Goal: Task Accomplishment & Management: Use online tool/utility

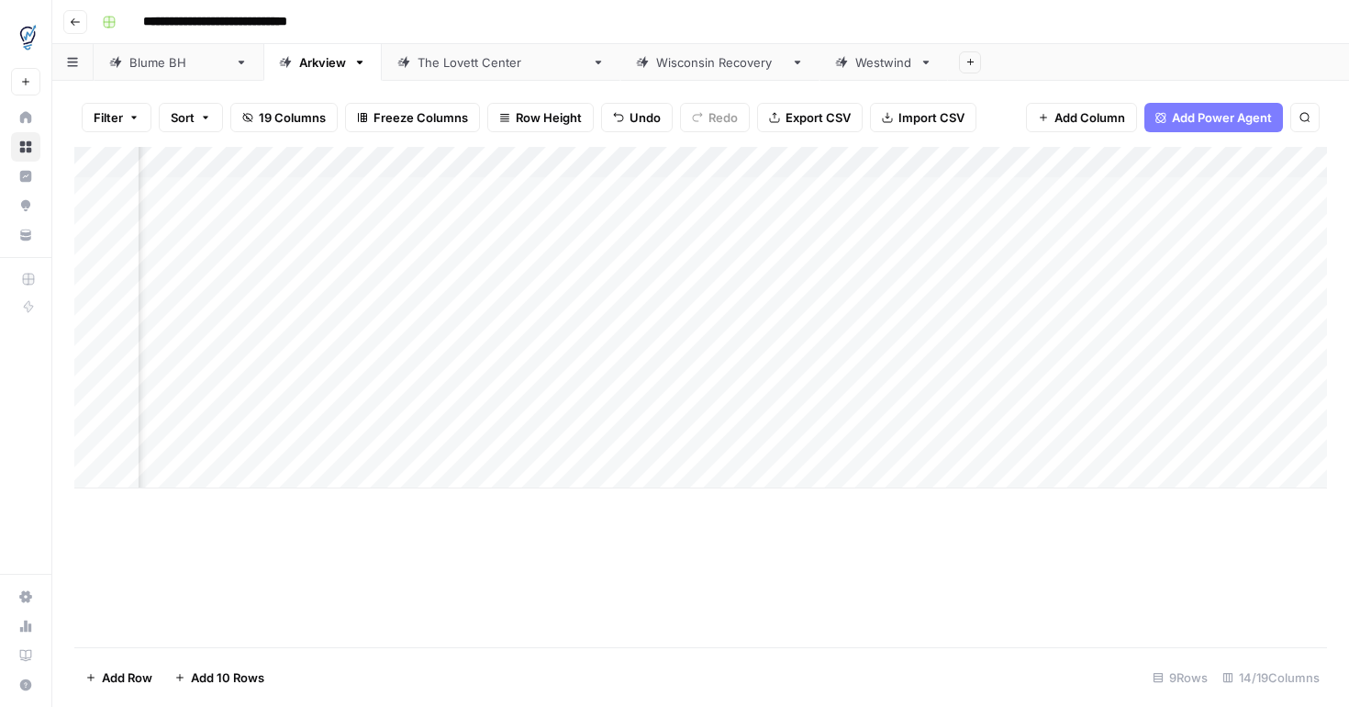
scroll to position [0, 864]
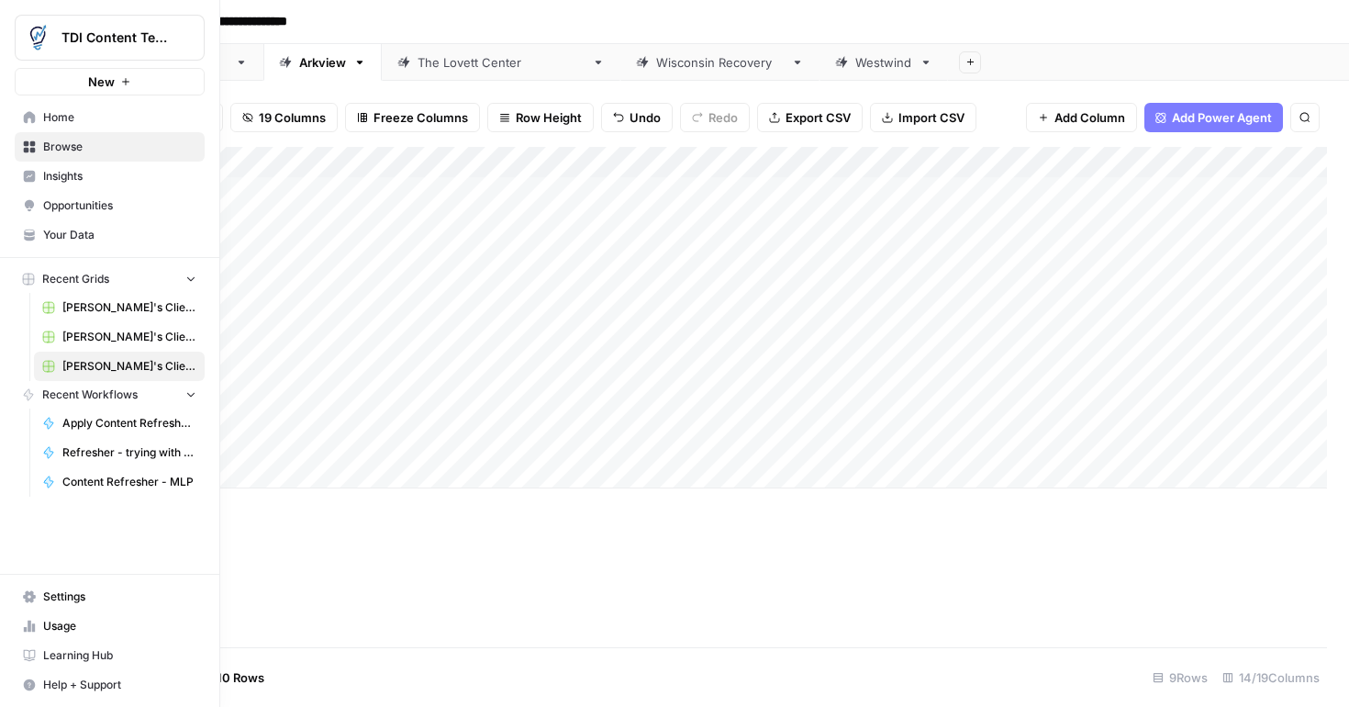
click at [101, 307] on span "[PERSON_NAME]'s Clients - New Content" at bounding box center [129, 307] width 134 height 17
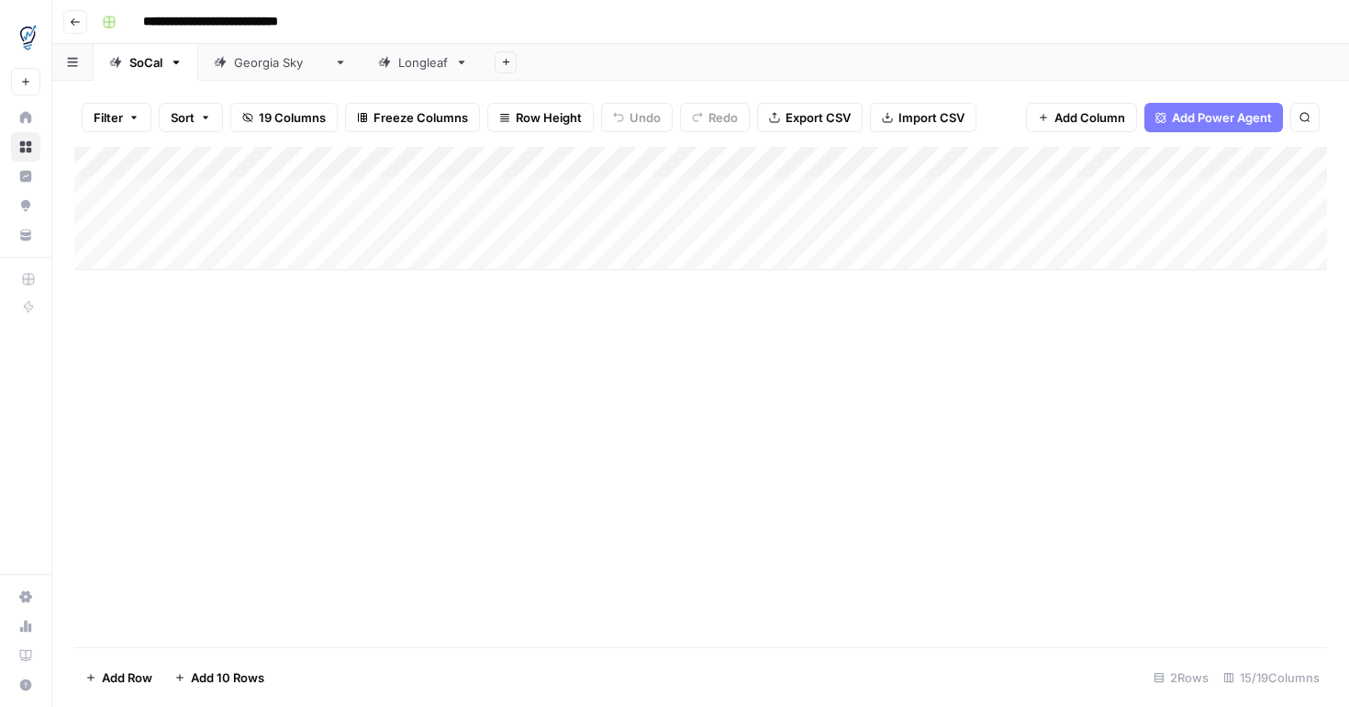
click at [391, 74] on link "Longleaf" at bounding box center [423, 62] width 121 height 37
click at [186, 193] on div "Add Column" at bounding box center [700, 193] width 1253 height 92
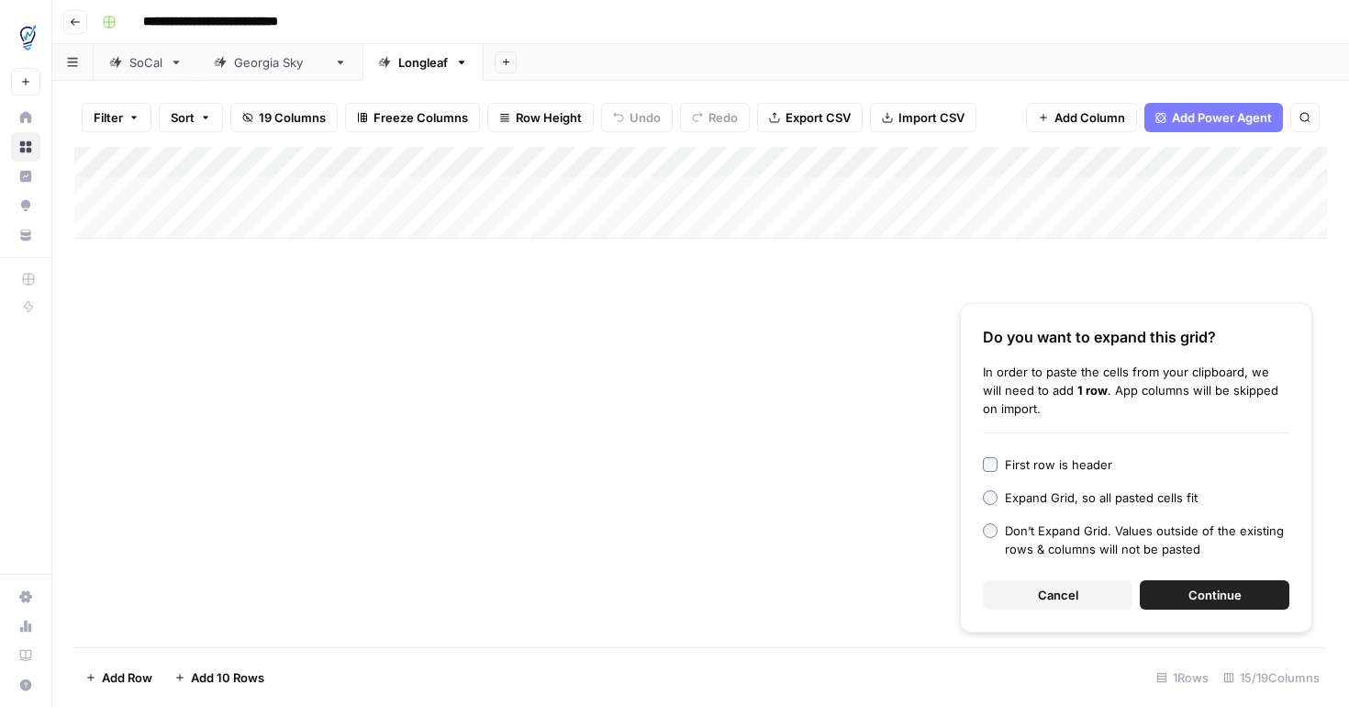
click at [158, 223] on div "Add Column" at bounding box center [700, 193] width 1253 height 92
click at [308, 419] on div "Add Column Do you want to expand this grid? In order to paste the cells from yo…" at bounding box center [700, 397] width 1253 height 500
click at [205, 194] on div "Add Column" at bounding box center [700, 208] width 1253 height 123
click at [468, 195] on div "Add Column" at bounding box center [700, 208] width 1253 height 123
click at [473, 223] on div "Add Column" at bounding box center [700, 208] width 1253 height 123
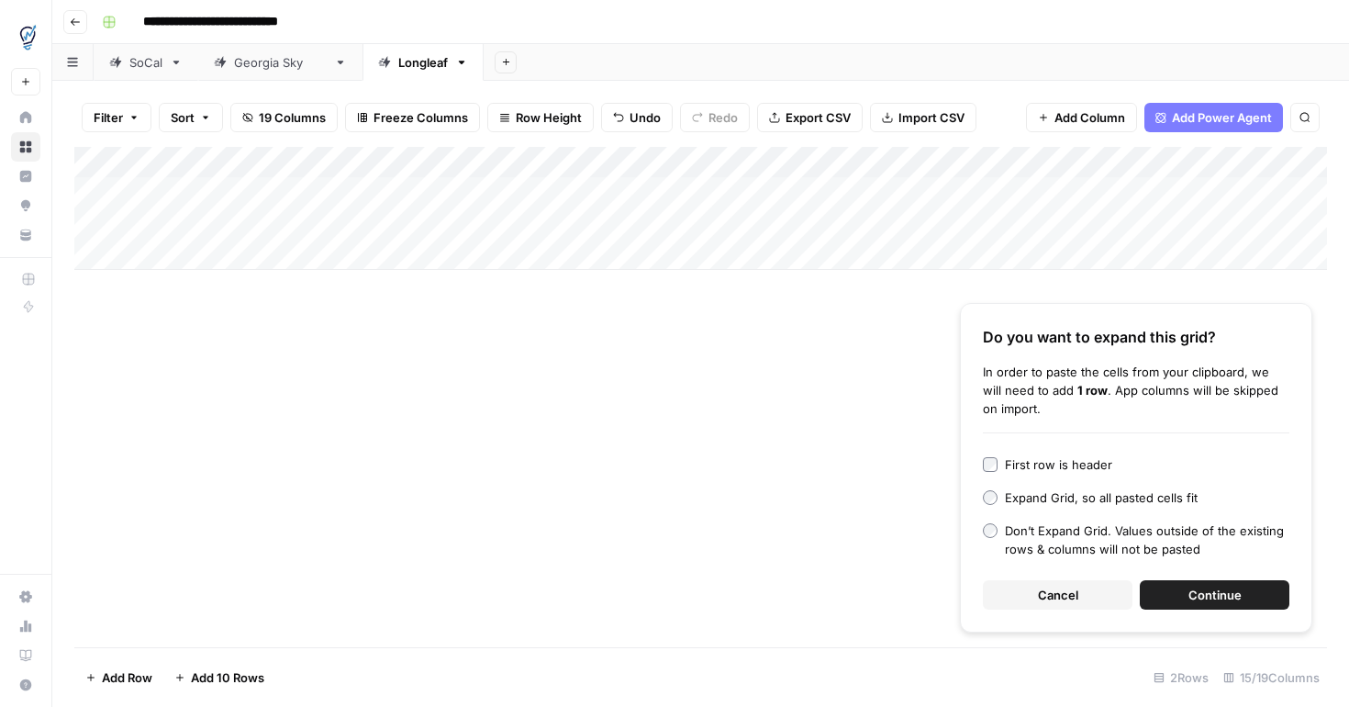
click at [151, 65] on div "SoCal" at bounding box center [145, 62] width 33 height 18
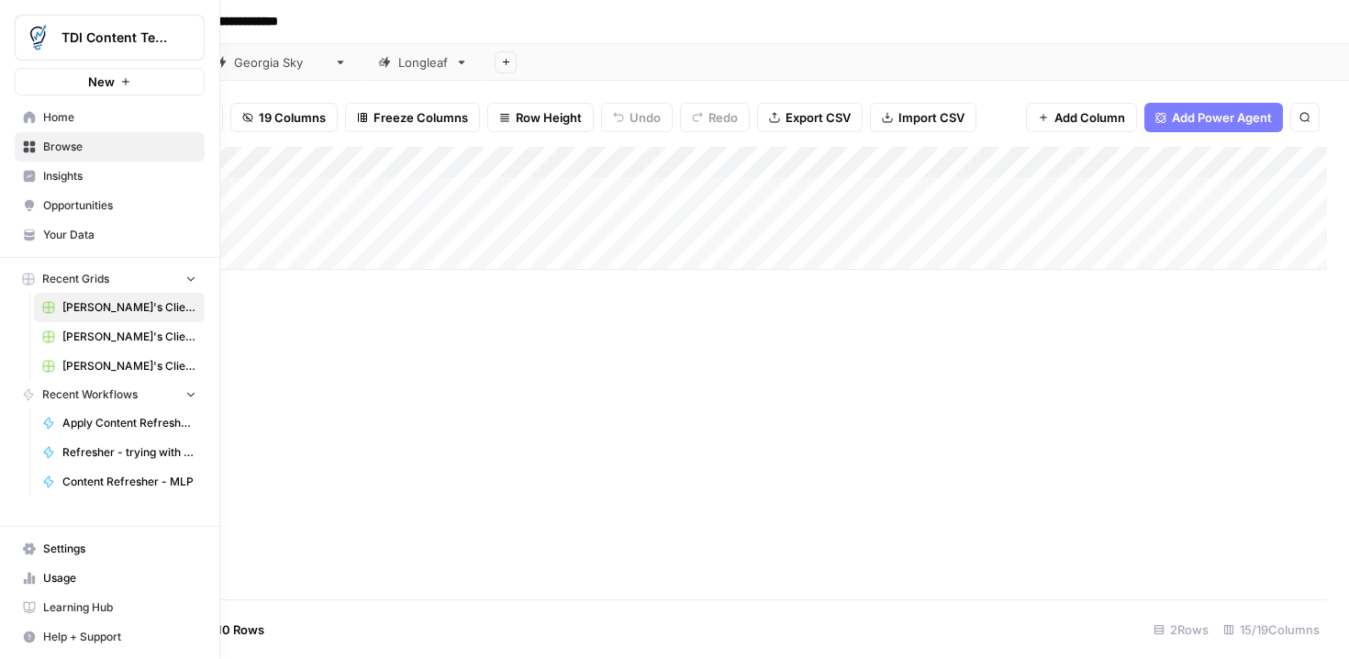
click at [54, 117] on span "Home" at bounding box center [119, 117] width 153 height 17
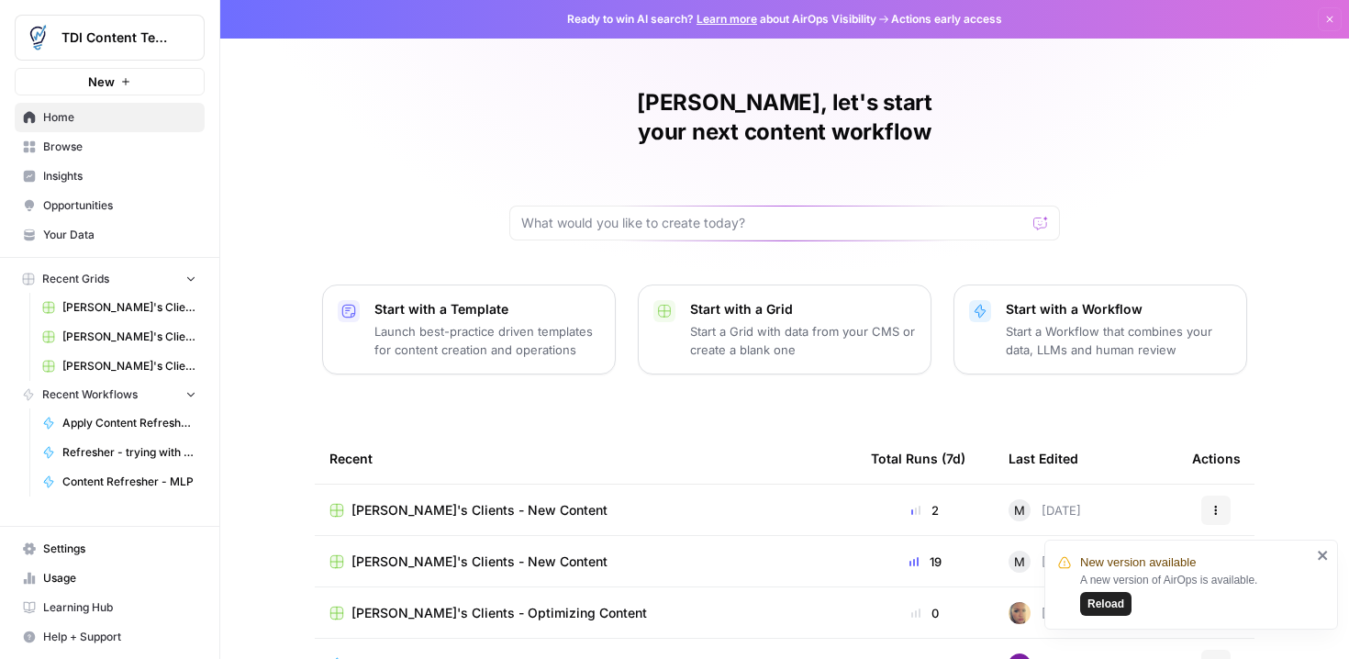
click at [76, 146] on span "Browse" at bounding box center [119, 147] width 153 height 17
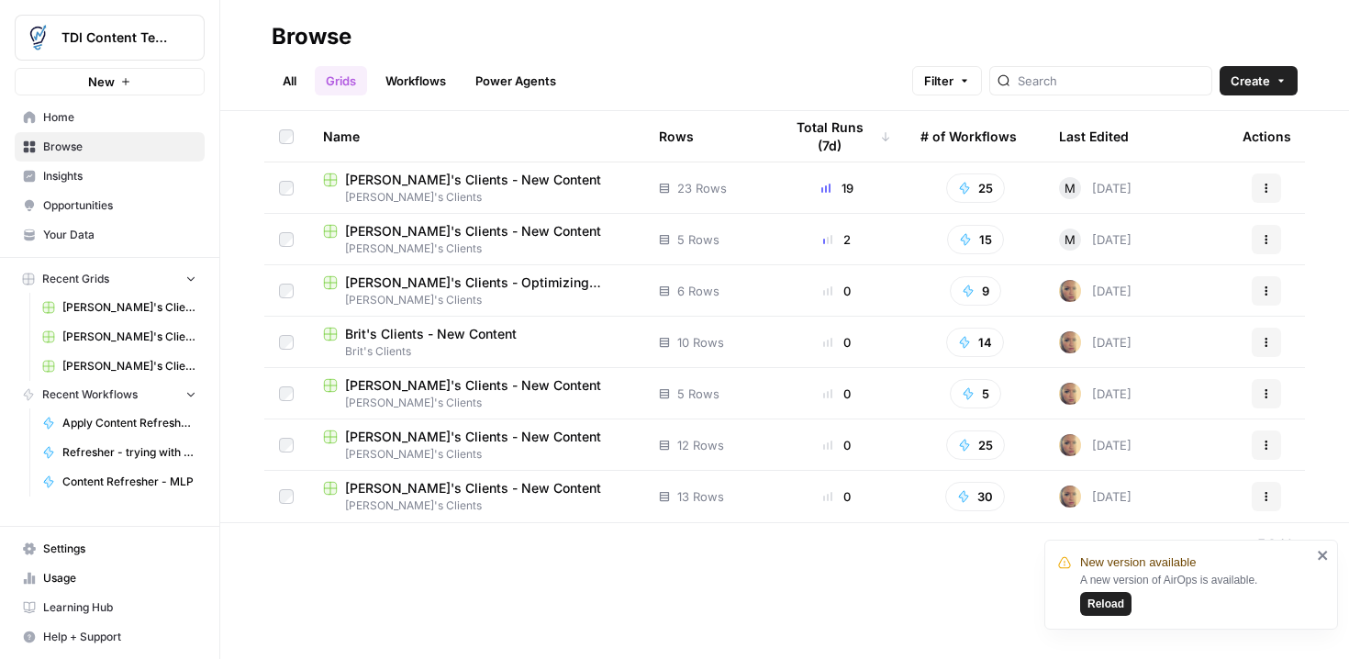
click at [409, 228] on span "[PERSON_NAME]'s Clients - New Content" at bounding box center [473, 231] width 256 height 18
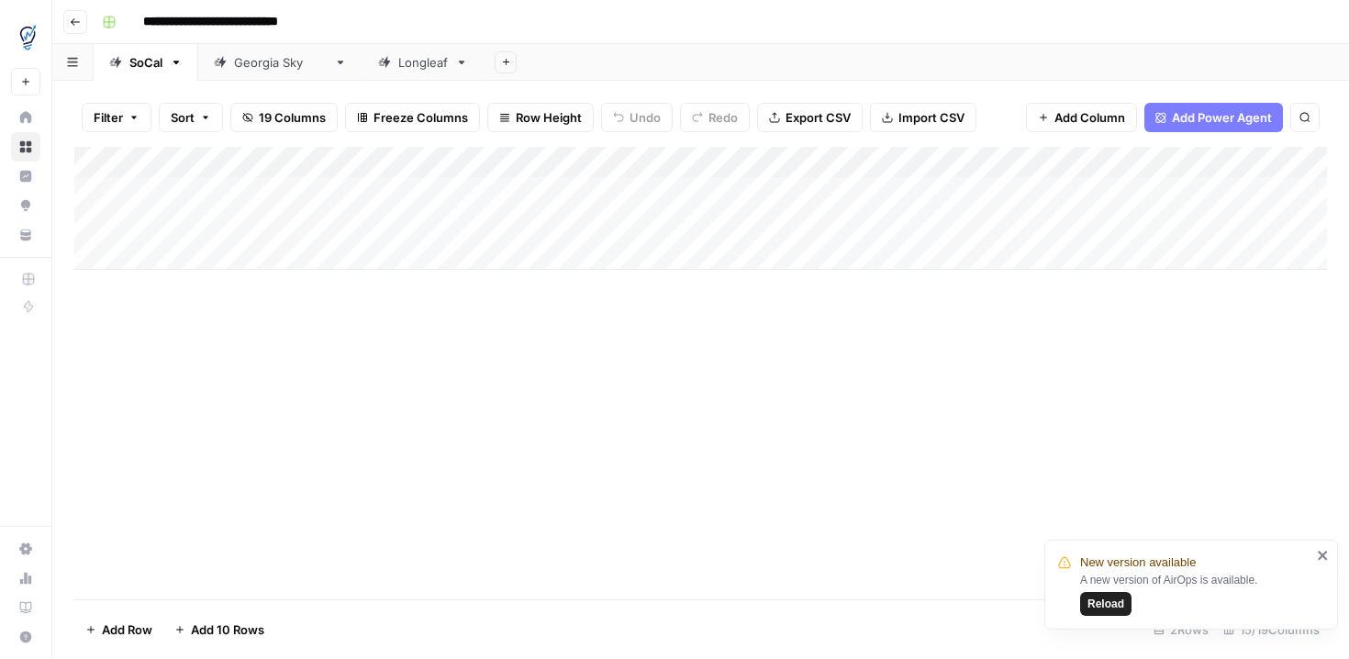
click at [402, 64] on div "Longleaf" at bounding box center [423, 62] width 50 height 18
click at [501, 60] on icon "button" at bounding box center [506, 62] width 10 height 10
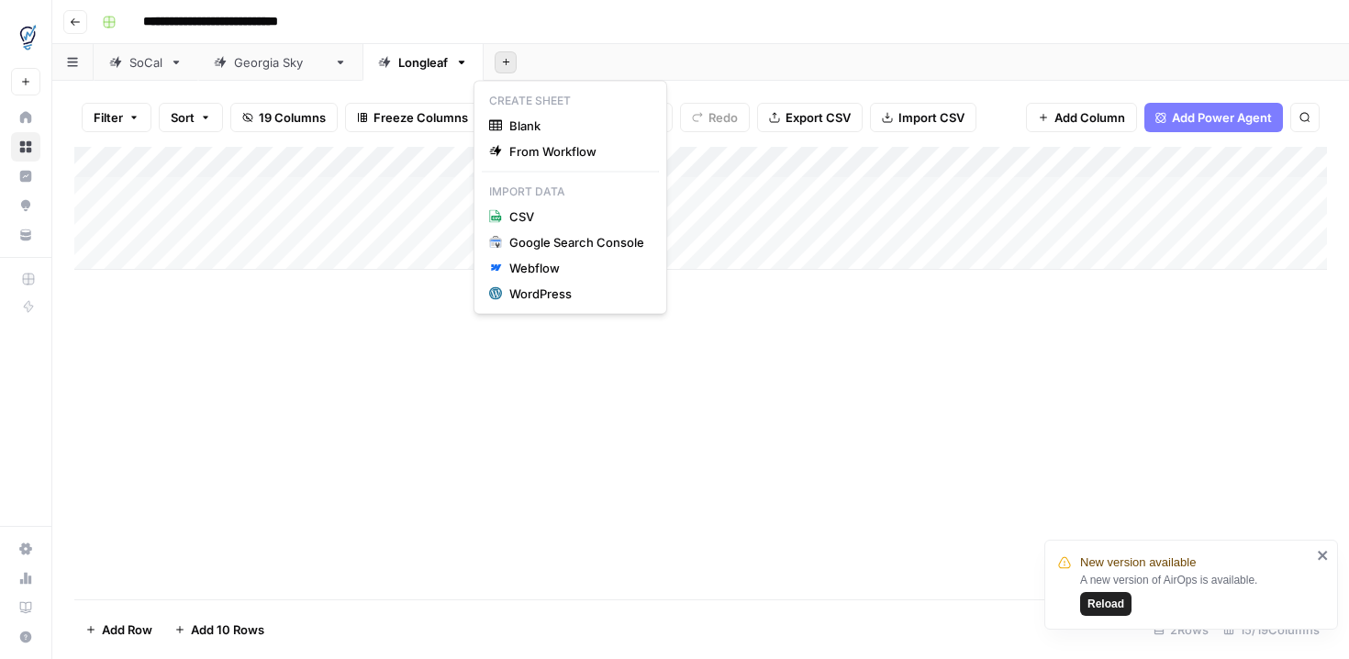
click at [419, 401] on div "Add Column" at bounding box center [700, 373] width 1253 height 452
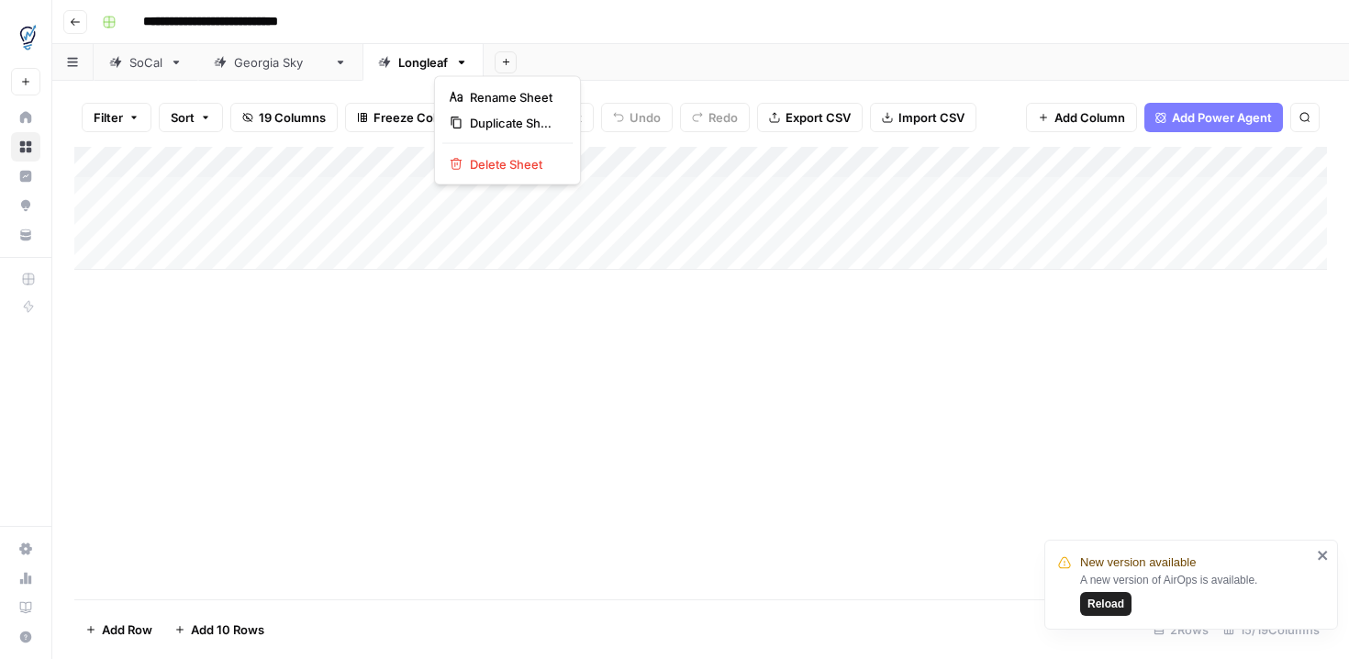
click at [459, 61] on icon "button" at bounding box center [462, 63] width 6 height 4
click at [470, 128] on span "Duplicate Sheet" at bounding box center [514, 123] width 88 height 18
click at [522, 68] on div "Longleaf" at bounding box center [544, 62] width 50 height 18
type input "*"
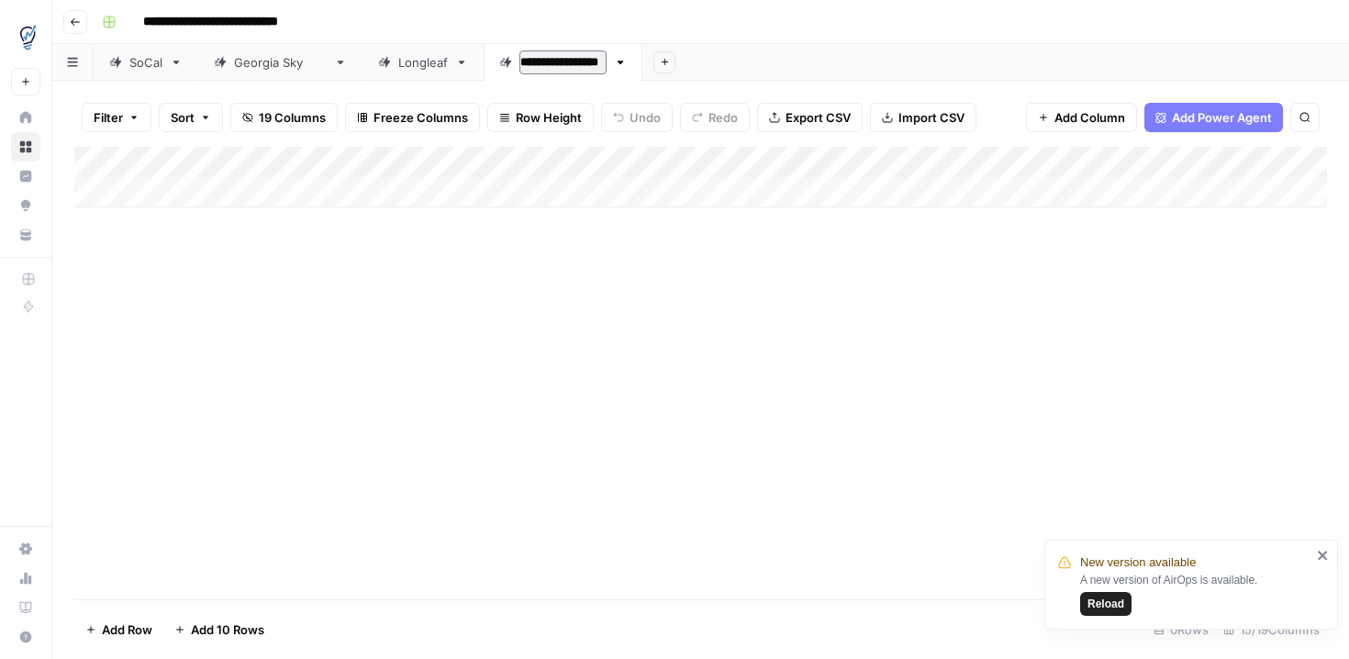
type input "**********"
click at [598, 307] on div "Add Column" at bounding box center [700, 373] width 1253 height 452
click at [563, 162] on div "Add Column" at bounding box center [700, 177] width 1253 height 61
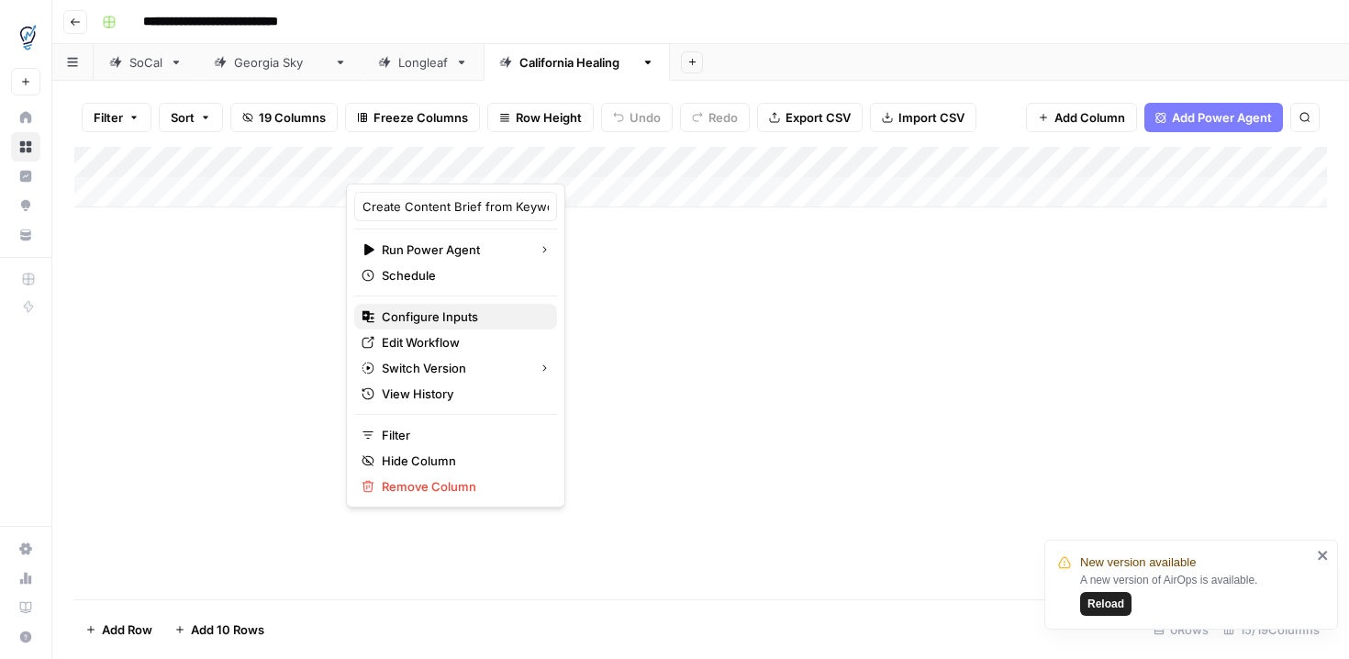
click at [431, 317] on span "Configure Inputs" at bounding box center [462, 316] width 161 height 18
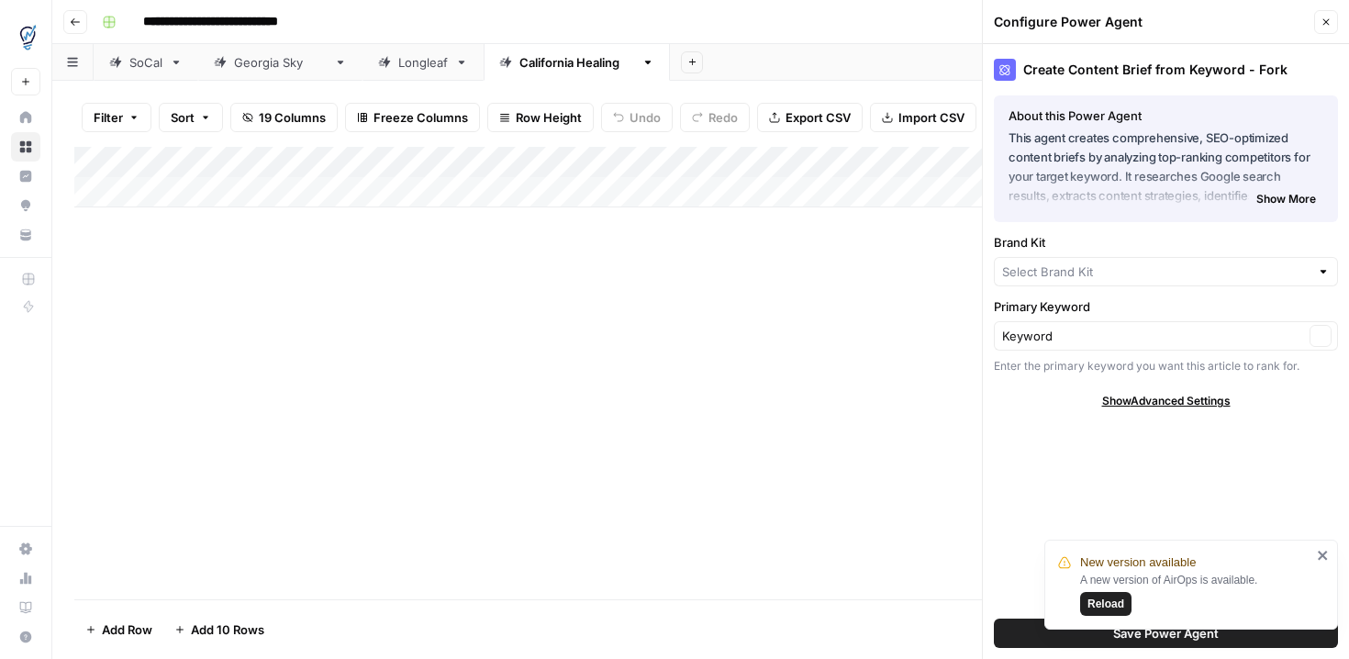
type input "Longleaf Recovery & Wellness"
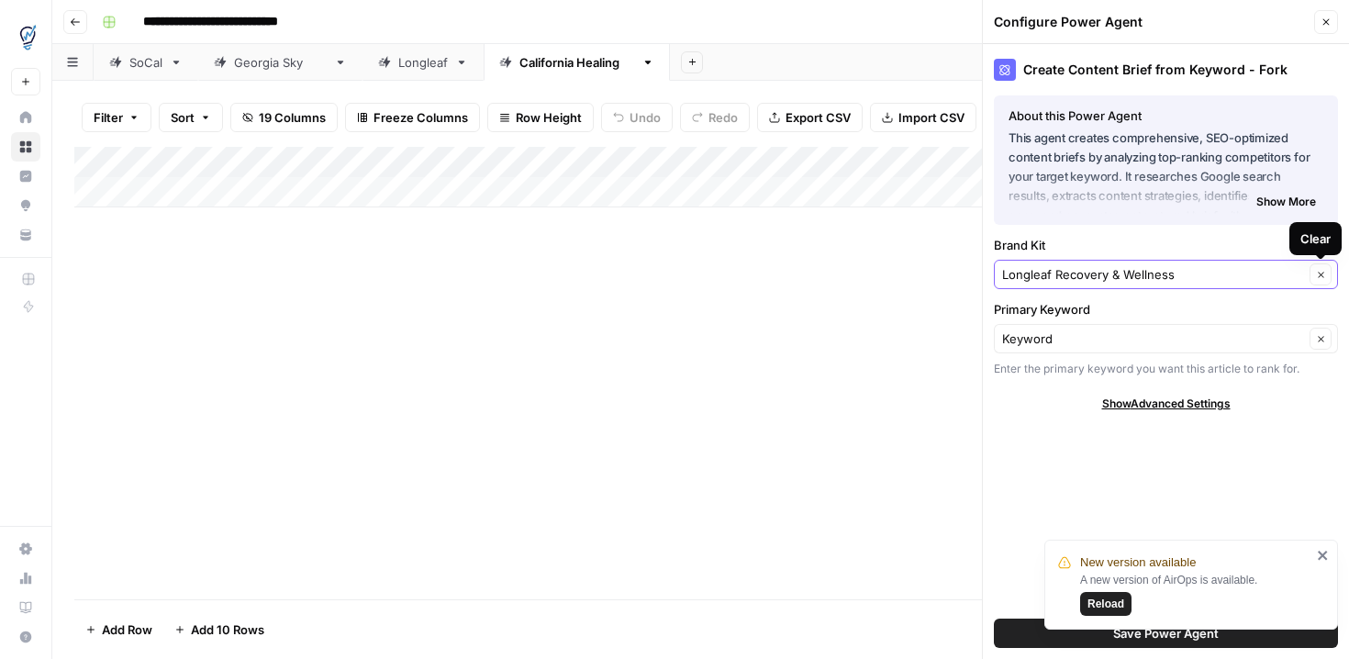
click at [1318, 274] on icon "button" at bounding box center [1321, 275] width 10 height 10
click at [1320, 276] on icon "button" at bounding box center [1321, 275] width 10 height 10
click at [1320, 274] on icon "button" at bounding box center [1321, 275] width 6 height 6
click at [1214, 274] on input "Brand Kit" at bounding box center [1153, 274] width 302 height 18
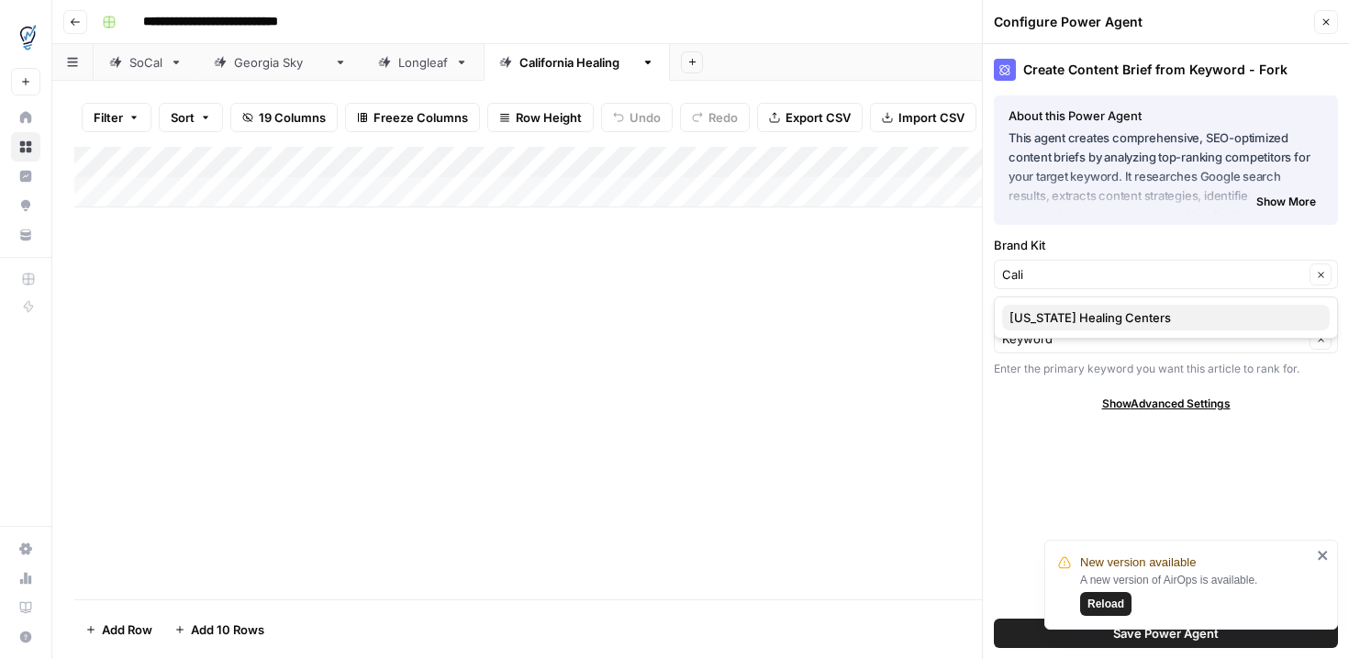
click at [1138, 313] on span "[US_STATE] Healing Centers" at bounding box center [1163, 317] width 306 height 18
type input "[US_STATE] Healing Centers"
click at [1322, 552] on icon "close" at bounding box center [1323, 555] width 13 height 15
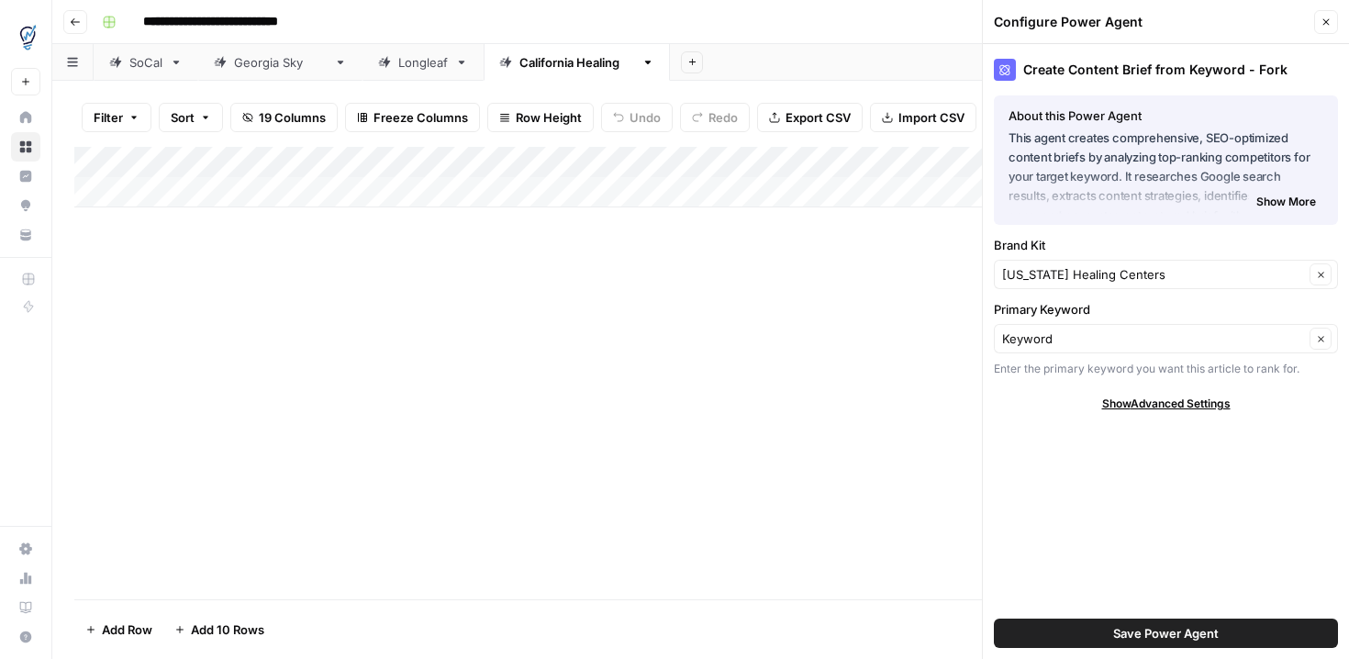
click at [1201, 634] on span "Save Power Agent" at bounding box center [1166, 633] width 106 height 18
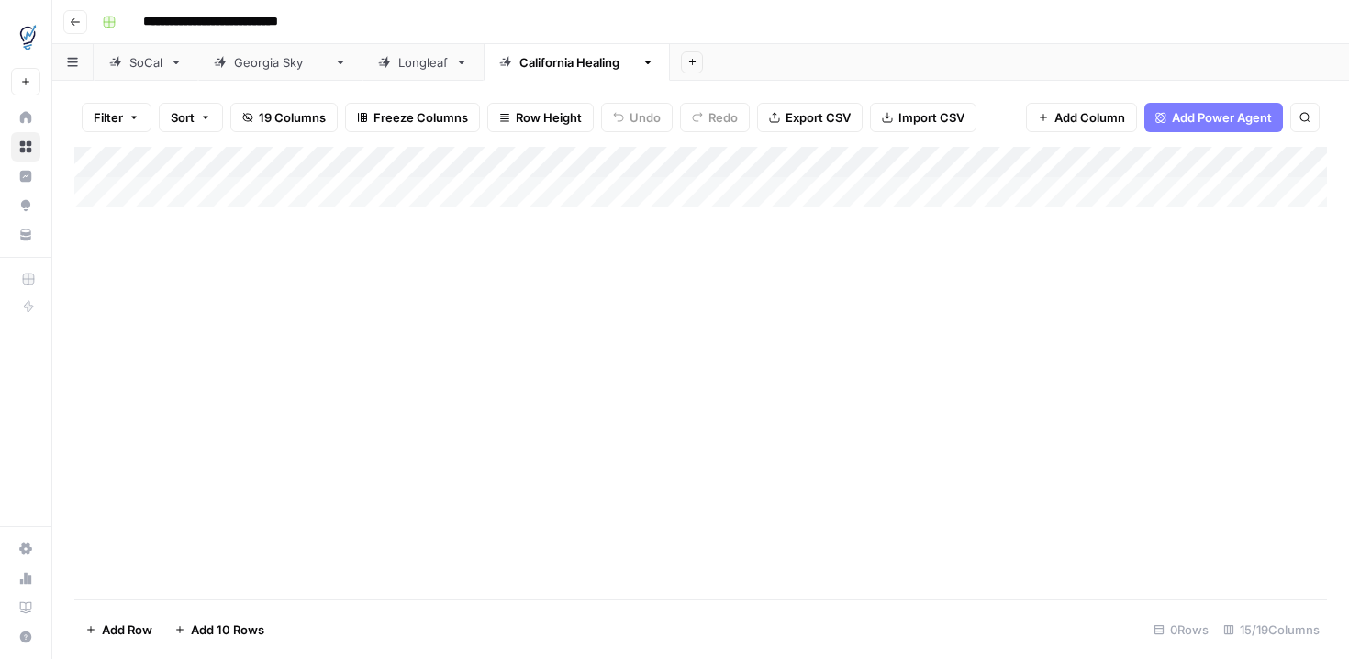
click at [1309, 165] on div "Add Column" at bounding box center [700, 177] width 1253 height 61
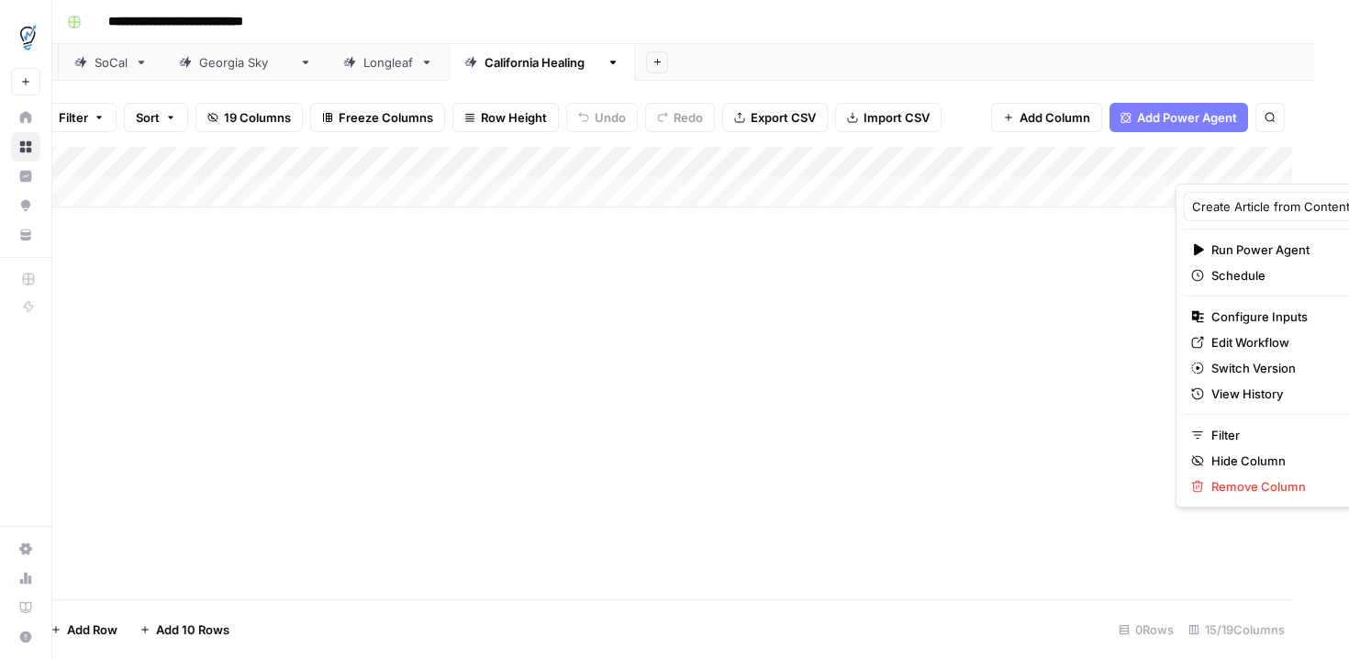
scroll to position [0, 37]
click at [1236, 311] on span "Configure Inputs" at bounding box center [1290, 316] width 161 height 18
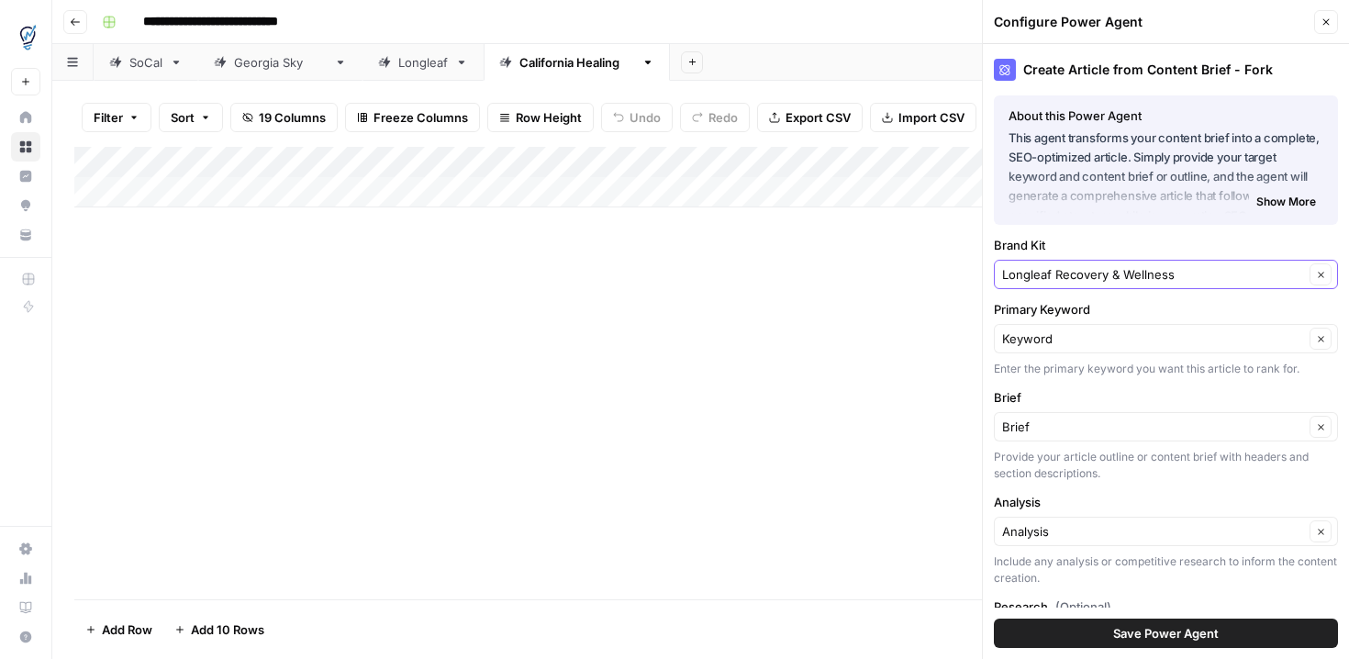
click at [1323, 274] on icon "button" at bounding box center [1321, 275] width 10 height 10
drag, startPoint x: 1196, startPoint y: 278, endPoint x: 887, endPoint y: 282, distance: 309.3
click at [887, 282] on div "**********" at bounding box center [700, 329] width 1297 height 659
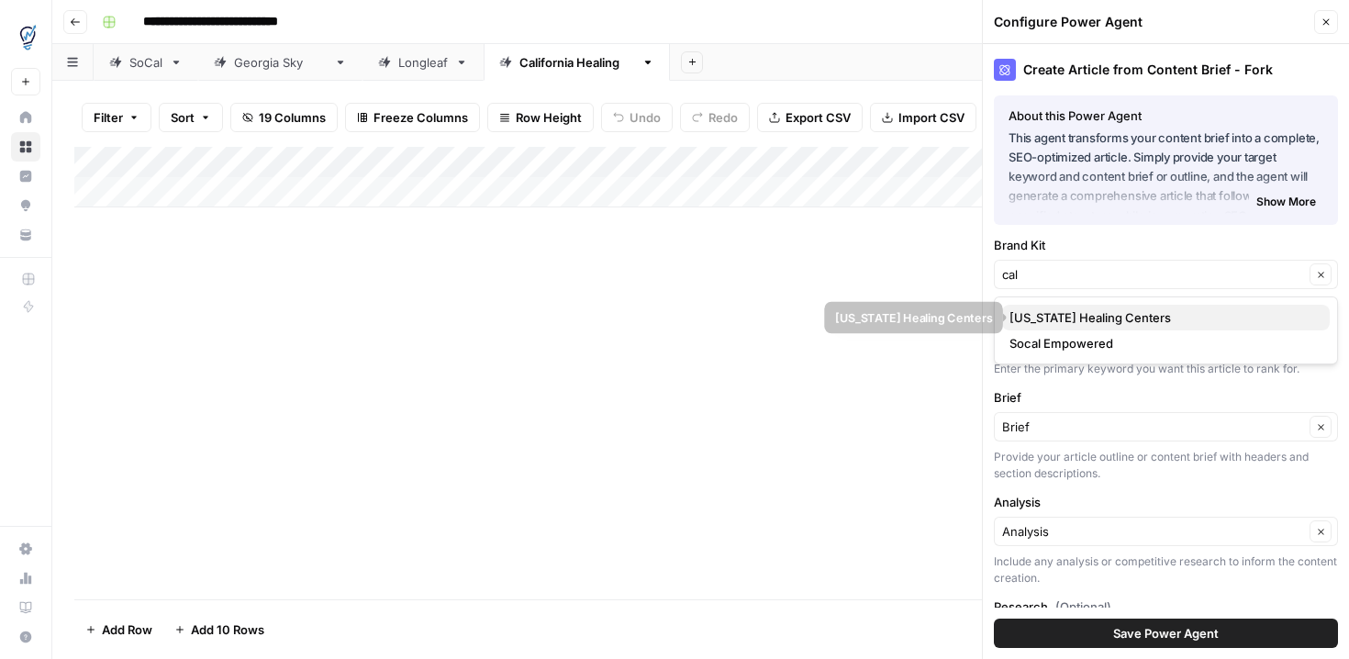
click at [1055, 315] on span "[US_STATE] Healing Centers" at bounding box center [1163, 317] width 306 height 18
type input "[US_STATE] Healing Centers"
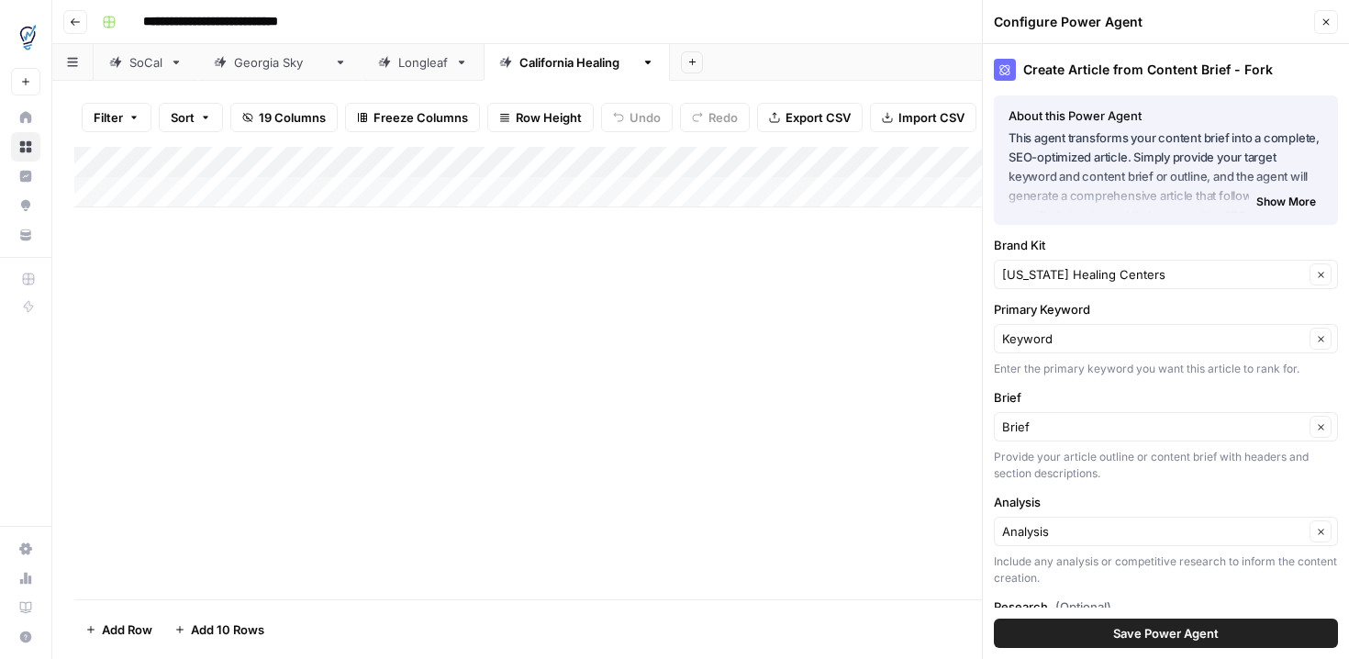
click at [841, 237] on div "Add Column" at bounding box center [700, 373] width 1253 height 452
click at [1094, 640] on button "Save Power Agent" at bounding box center [1166, 633] width 344 height 29
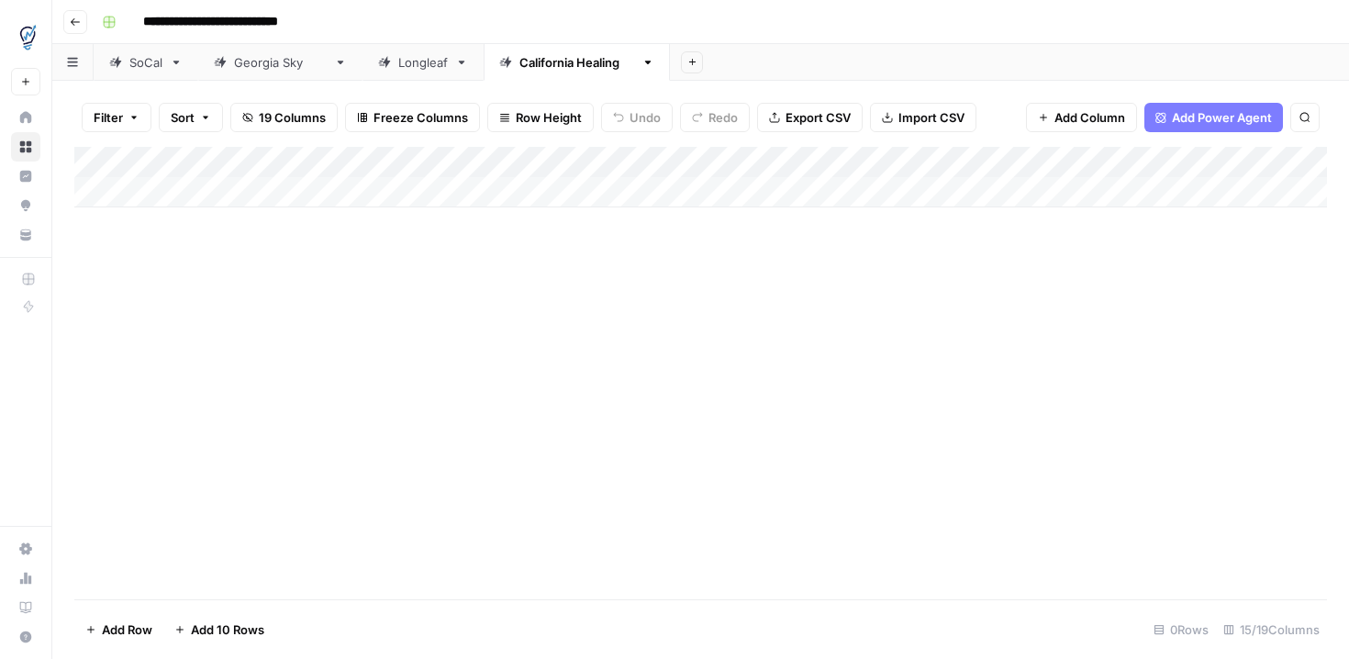
click at [1207, 258] on div "Add Column" at bounding box center [700, 373] width 1253 height 452
click at [1148, 283] on div "Add Column" at bounding box center [700, 373] width 1253 height 452
click at [1187, 196] on div "Add Column" at bounding box center [700, 177] width 1253 height 61
click at [1151, 303] on div "Add Column" at bounding box center [700, 373] width 1253 height 452
click at [1305, 274] on div "Add Column" at bounding box center [700, 373] width 1253 height 452
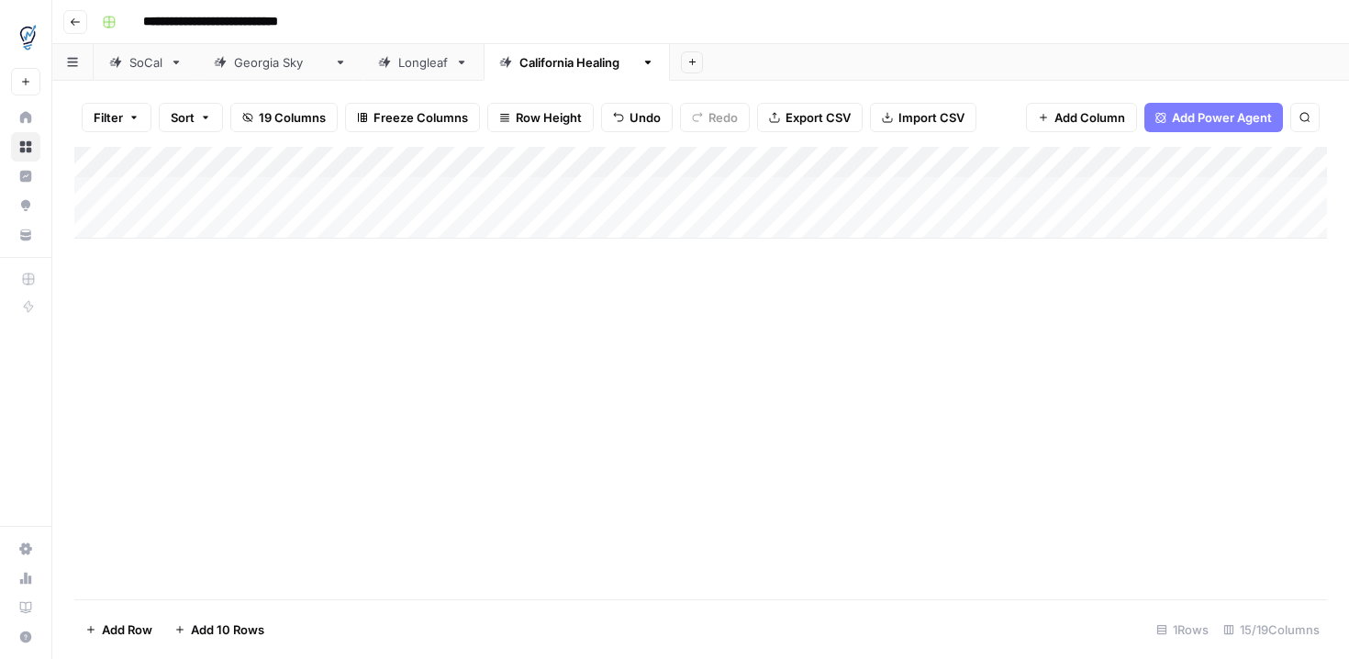
drag, startPoint x: 1339, startPoint y: 524, endPoint x: 867, endPoint y: 526, distance: 471.8
click at [829, 524] on div "Filter Sort 19 Columns Freeze Columns Row Height Undo Redo Export CSV Import CS…" at bounding box center [700, 370] width 1297 height 578
drag, startPoint x: 1158, startPoint y: 501, endPoint x: 1336, endPoint y: 479, distance: 179.4
click at [1344, 479] on div "Filter Sort 19 Columns Freeze Columns Row Height Undo Redo Export CSV Import CS…" at bounding box center [700, 370] width 1297 height 578
click at [1302, 237] on div "Add Column" at bounding box center [700, 193] width 1253 height 92
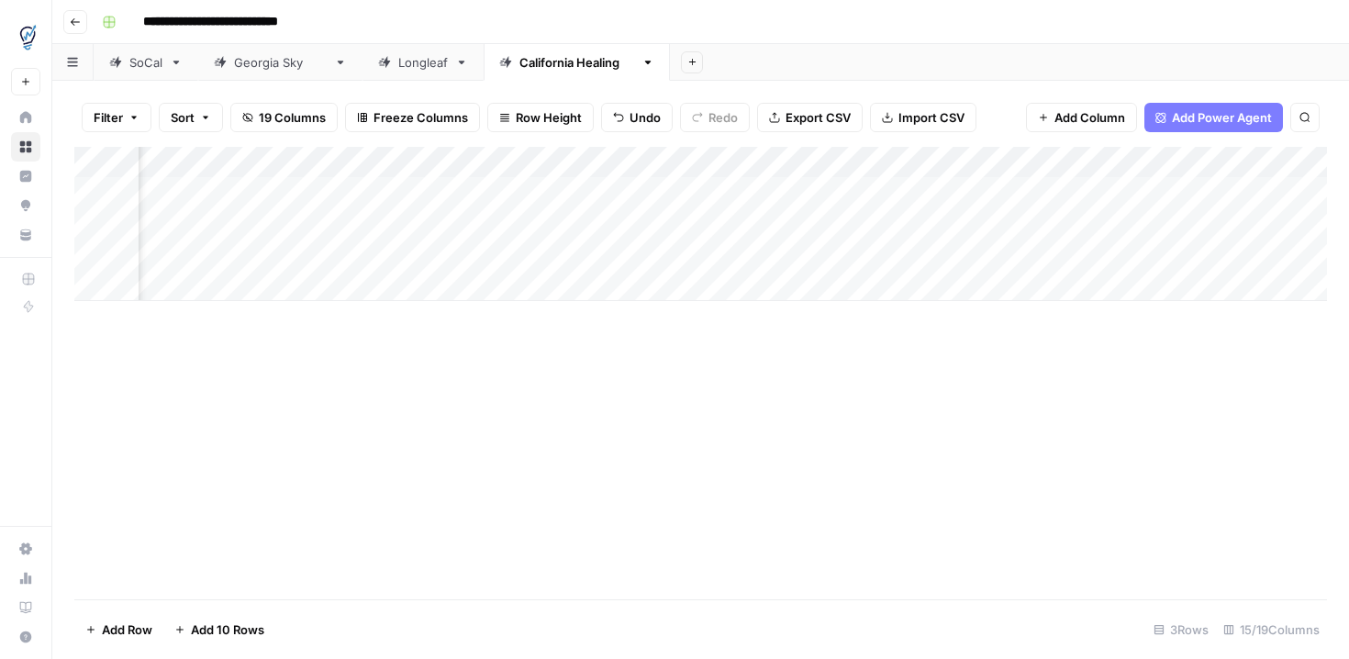
scroll to position [0, 1026]
click at [877, 163] on div "Add Column" at bounding box center [700, 224] width 1253 height 154
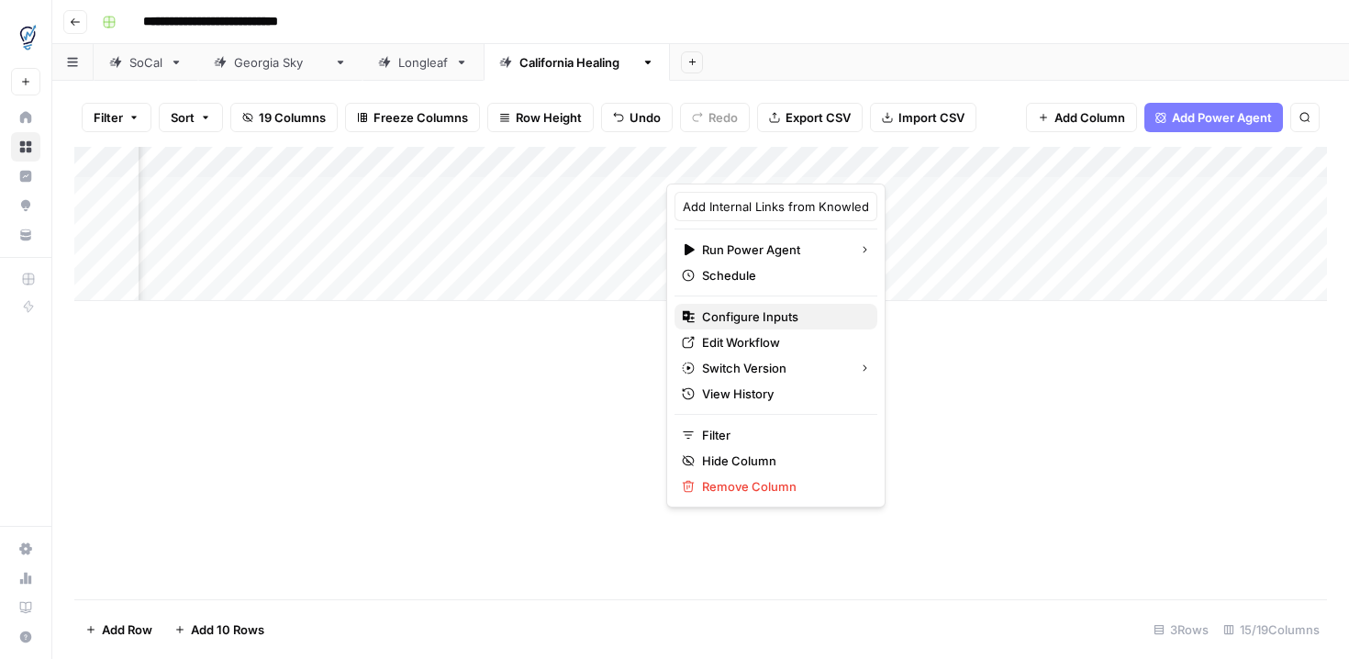
click at [743, 314] on span "Configure Inputs" at bounding box center [782, 316] width 161 height 18
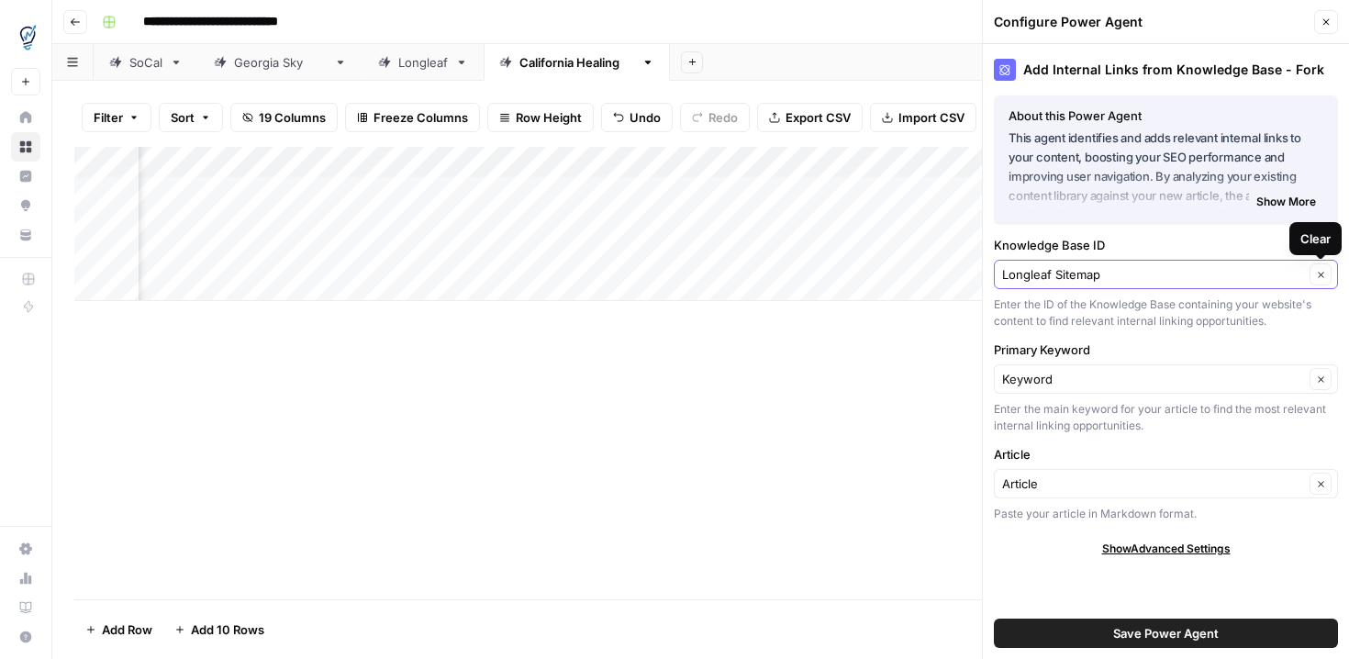
click at [1320, 274] on icon "button" at bounding box center [1321, 275] width 6 height 6
click at [1327, 276] on button "Clear" at bounding box center [1321, 274] width 22 height 22
click at [1173, 277] on input "Knowledge Base ID" at bounding box center [1153, 274] width 302 height 18
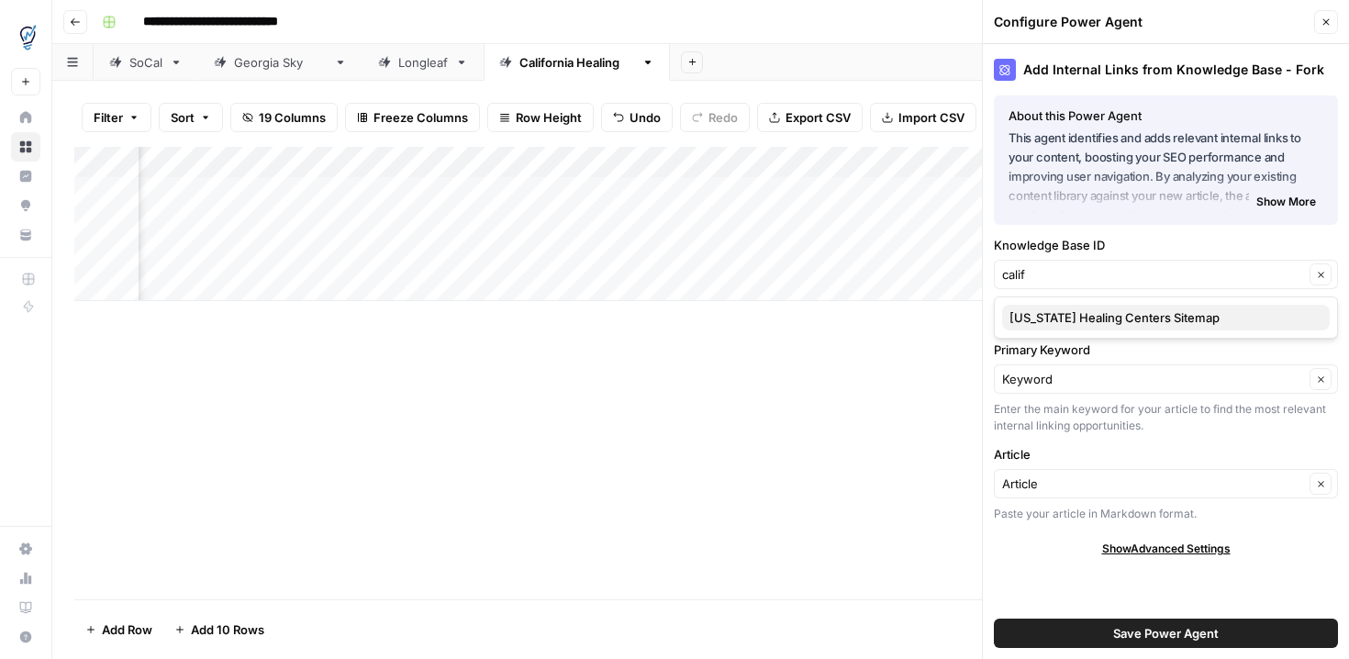
click at [1158, 314] on span "[US_STATE] Healing Centers Sitemap" at bounding box center [1163, 317] width 306 height 18
type input "[US_STATE] Healing Centers Sitemap"
click at [1207, 633] on span "Save Power Agent" at bounding box center [1166, 633] width 106 height 18
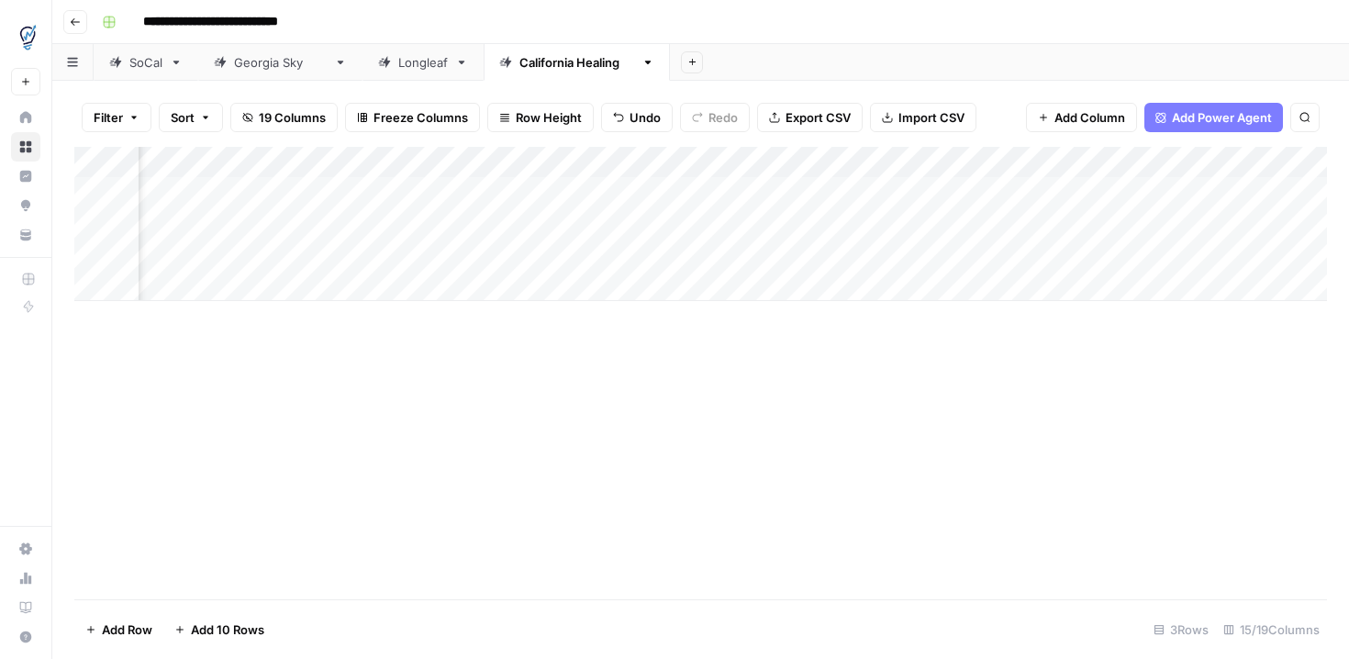
click at [1132, 424] on div "Add Column" at bounding box center [700, 373] width 1253 height 452
click at [974, 197] on div "Add Column" at bounding box center [700, 224] width 1253 height 154
click at [196, 190] on div "Add Column" at bounding box center [700, 239] width 1253 height 185
click at [472, 192] on div "Add Column" at bounding box center [700, 239] width 1253 height 185
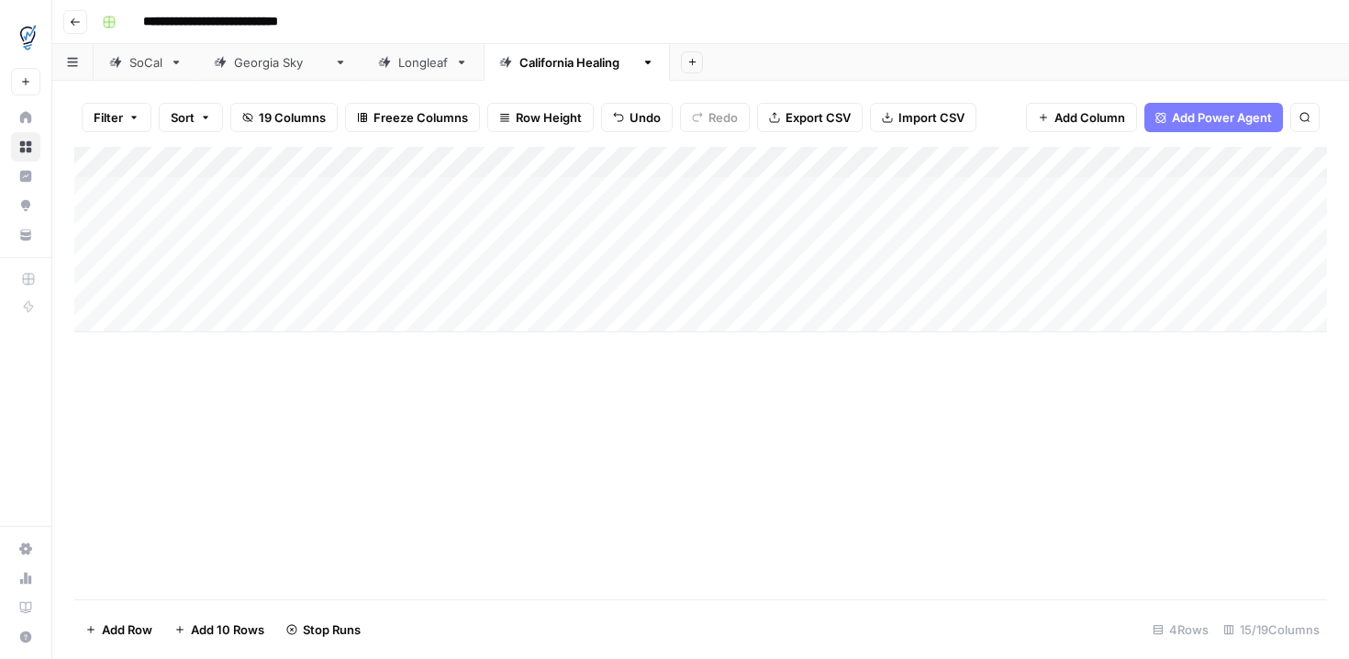
click at [473, 223] on div "Add Column" at bounding box center [700, 239] width 1253 height 185
click at [929, 371] on div "Add Column" at bounding box center [700, 373] width 1253 height 452
click at [900, 255] on div "Add Column" at bounding box center [700, 239] width 1253 height 185
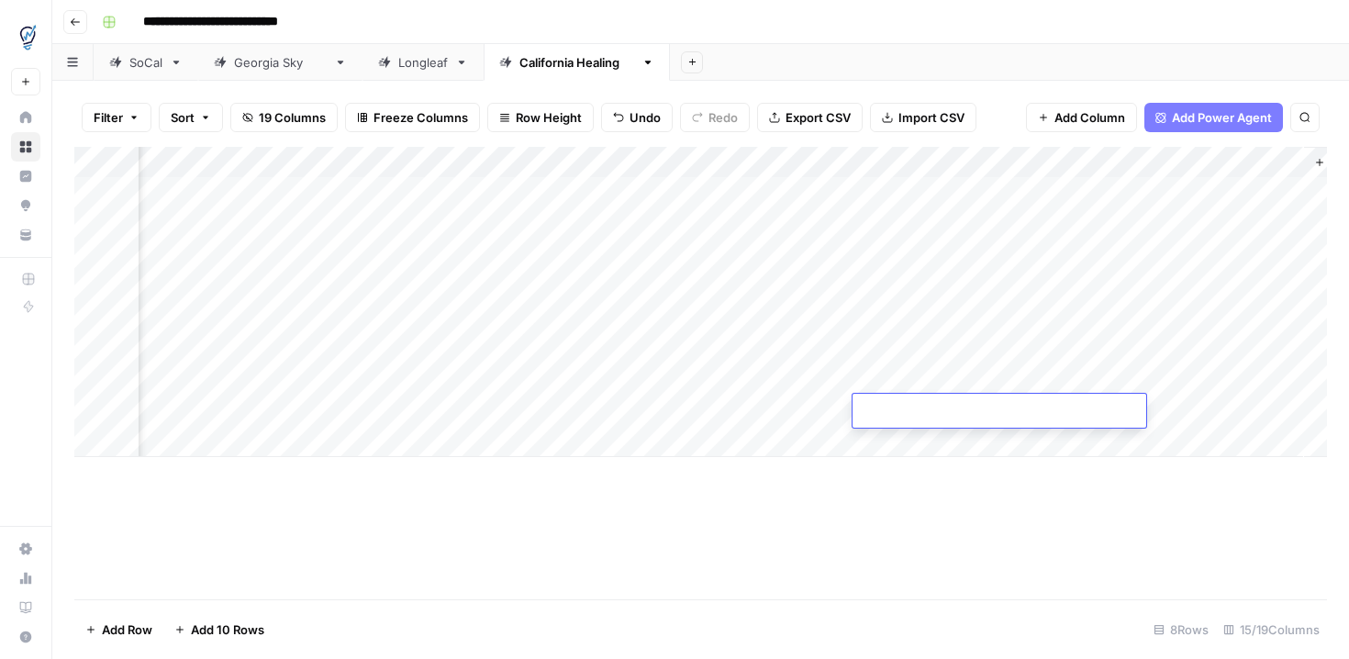
scroll to position [0, 1647]
click at [720, 496] on div "Add Column" at bounding box center [700, 373] width 1253 height 452
click at [374, 187] on div "Add Column" at bounding box center [700, 302] width 1253 height 310
click at [88, 255] on div "Add Column" at bounding box center [700, 302] width 1253 height 310
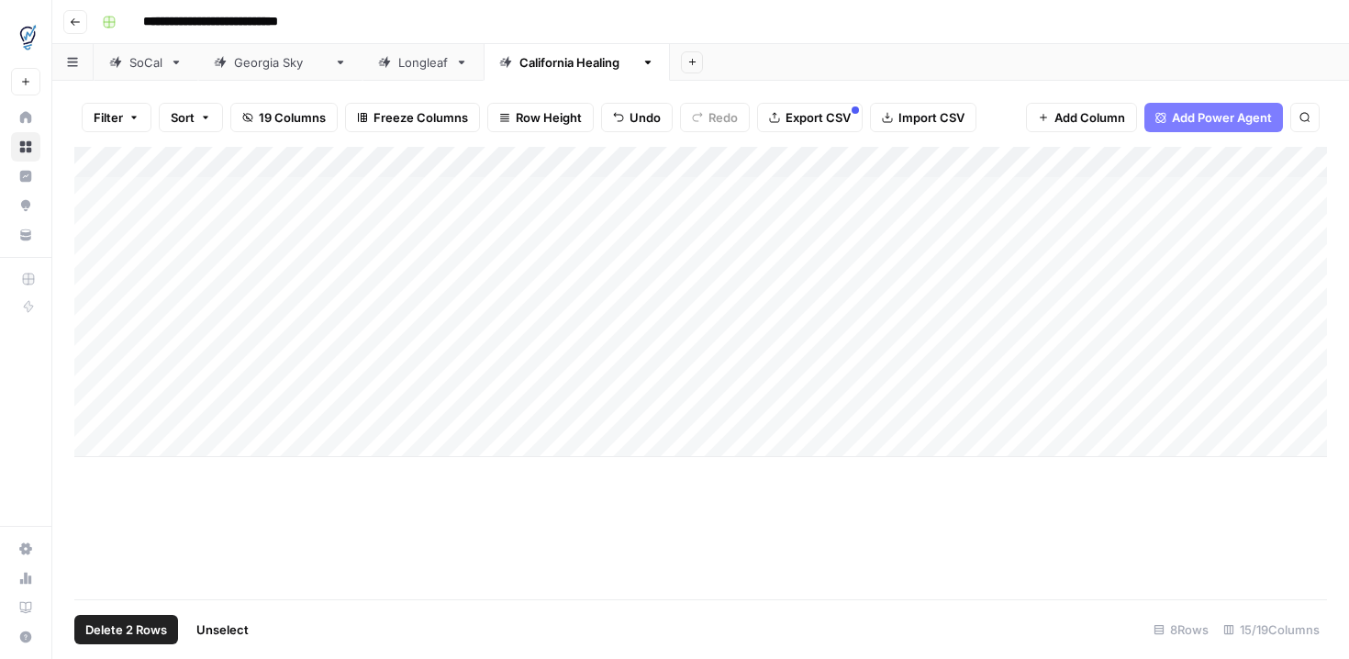
click at [92, 285] on div "Add Column" at bounding box center [700, 302] width 1253 height 310
click at [93, 313] on div "Add Column" at bounding box center [700, 302] width 1253 height 310
click at [93, 346] on div "Add Column" at bounding box center [700, 302] width 1253 height 310
click at [95, 381] on div "Add Column" at bounding box center [700, 302] width 1253 height 310
click at [94, 410] on div "Add Column" at bounding box center [700, 302] width 1253 height 310
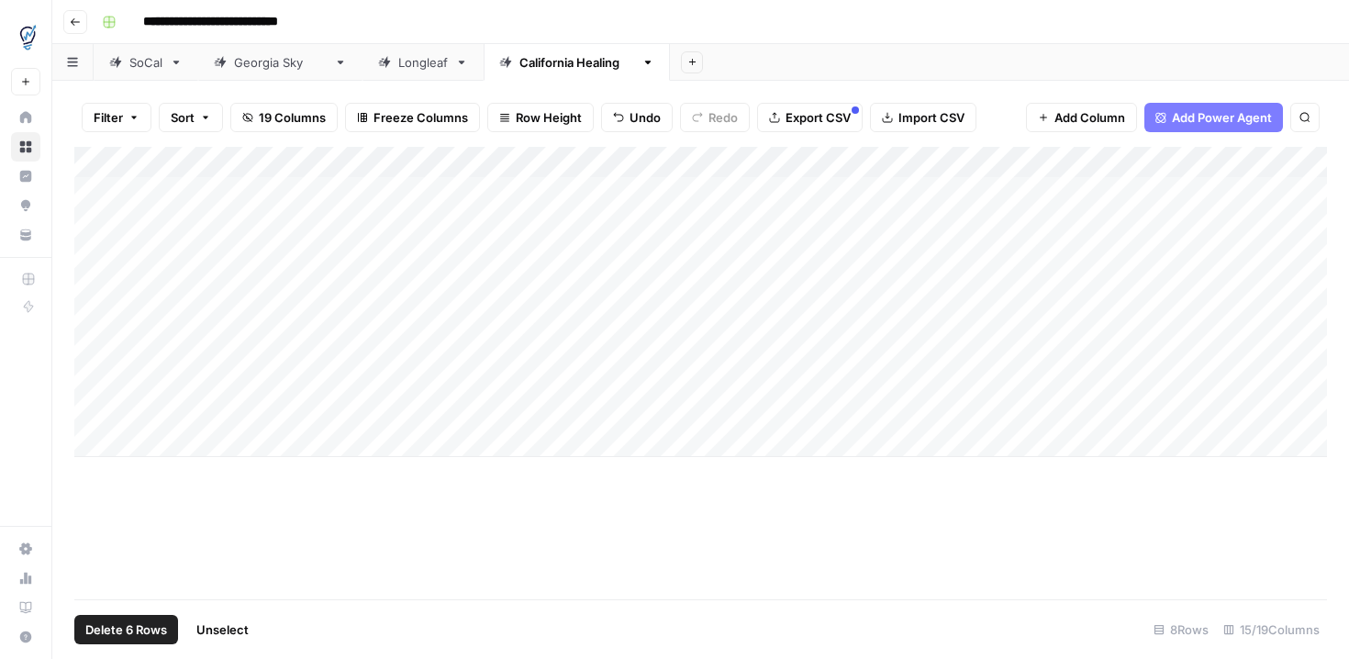
click at [133, 631] on span "Delete 6 Rows" at bounding box center [126, 629] width 82 height 18
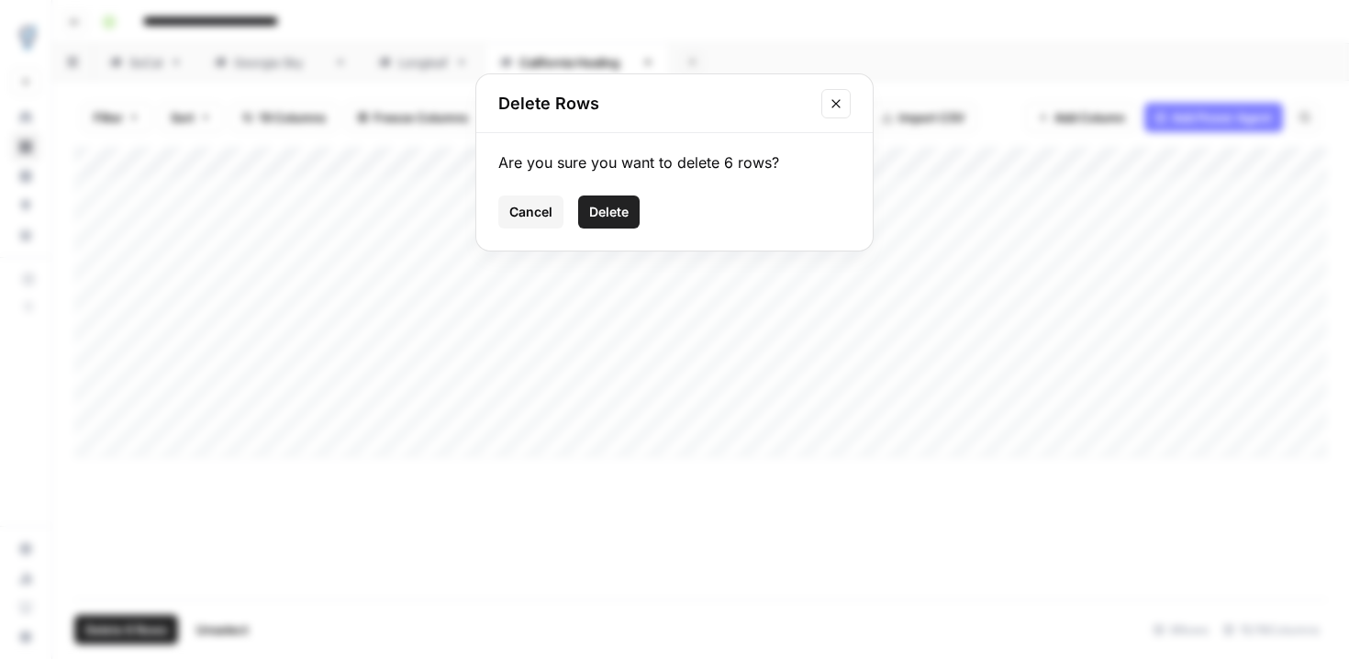
click at [609, 207] on span "Delete" at bounding box center [608, 212] width 39 height 18
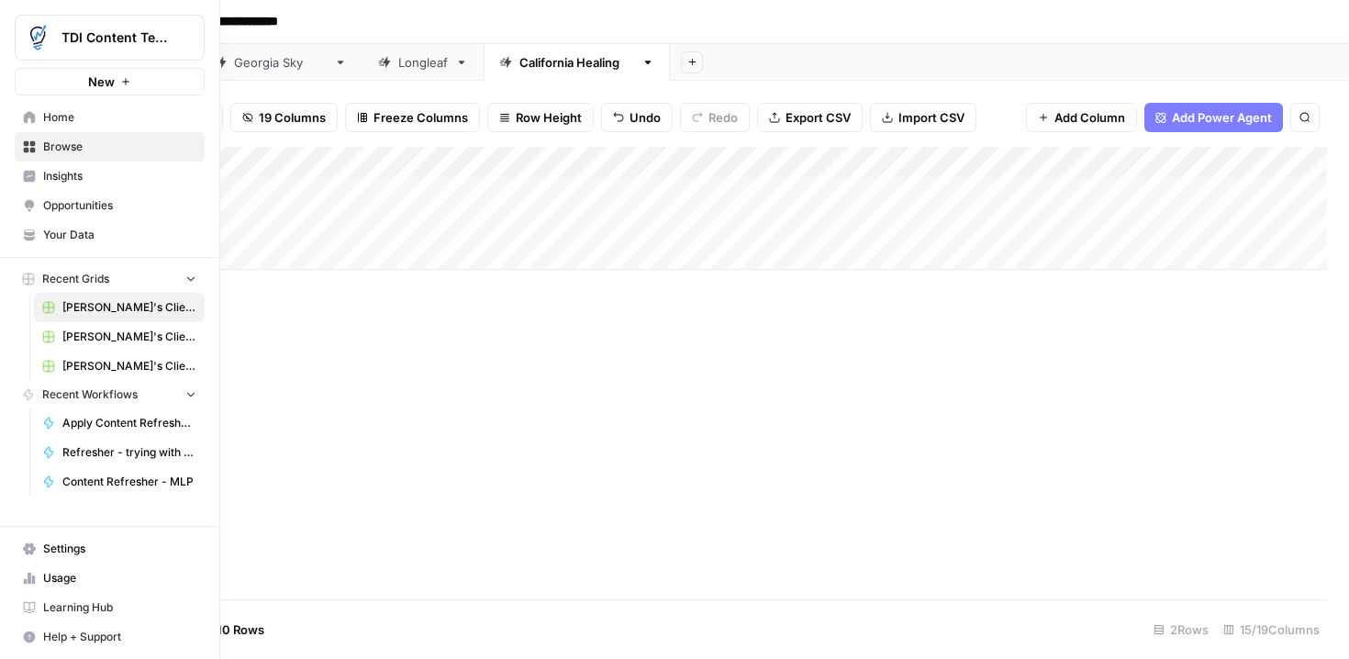
click at [190, 43] on icon "Workspace: TDI Content Team" at bounding box center [189, 37] width 18 height 18
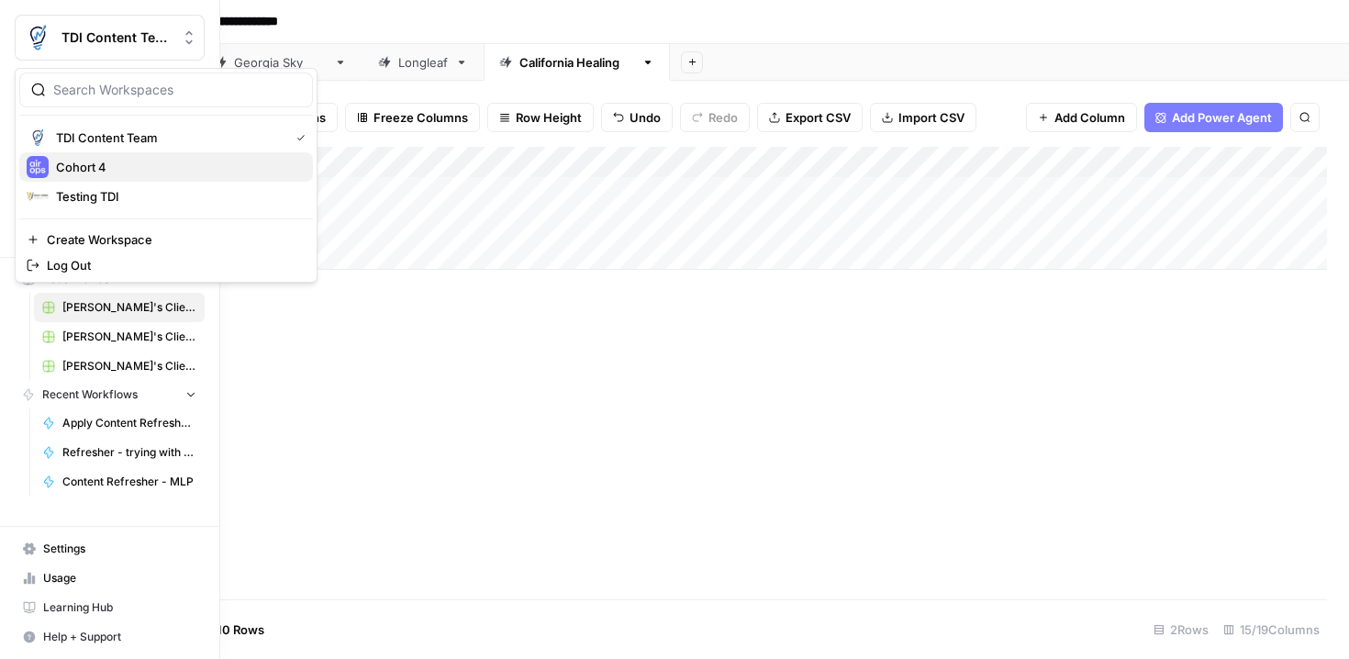
click at [112, 166] on span "Cohort 4" at bounding box center [177, 167] width 242 height 18
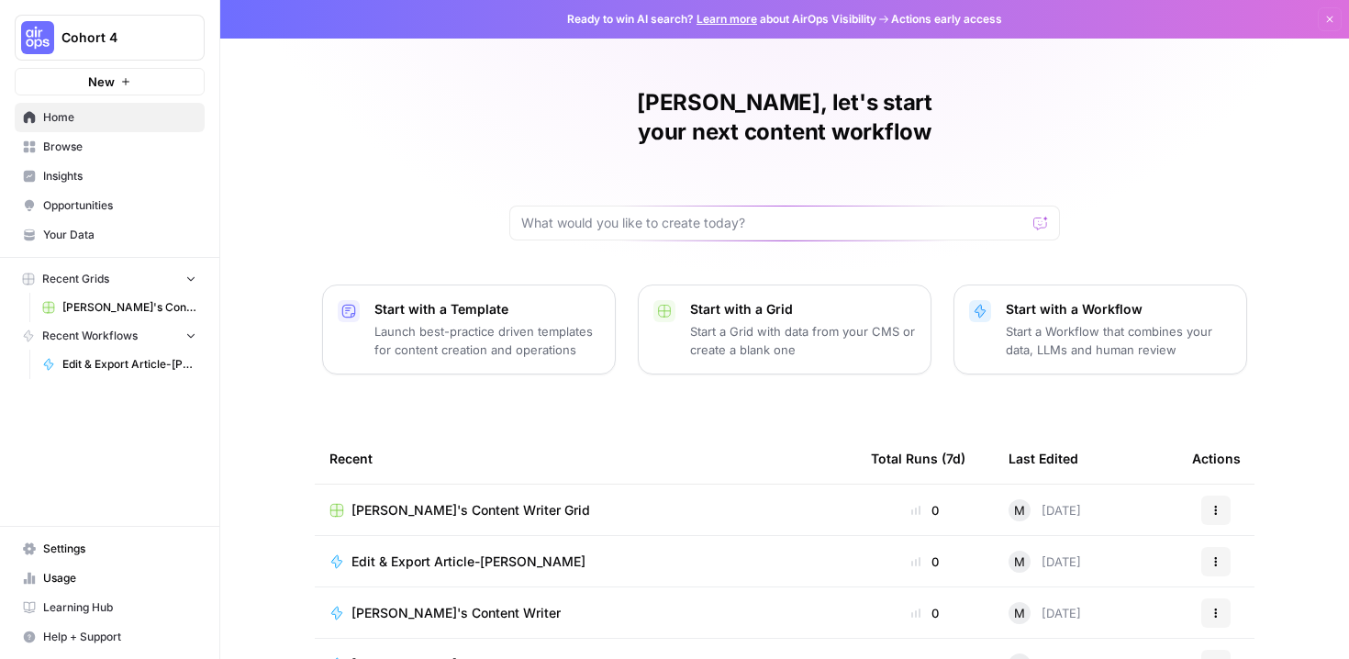
click at [189, 277] on icon "button" at bounding box center [190, 278] width 13 height 13
click at [75, 142] on span "Browse" at bounding box center [119, 147] width 153 height 17
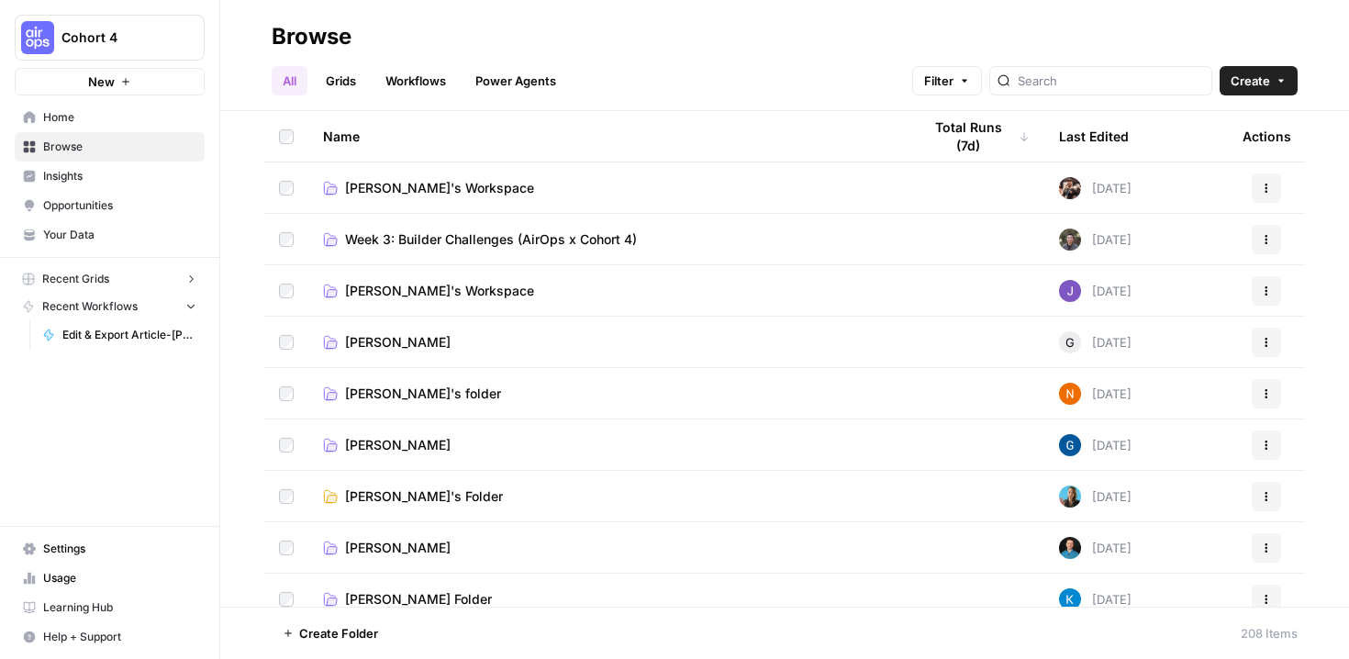
click at [344, 79] on link "Grids" at bounding box center [341, 80] width 52 height 29
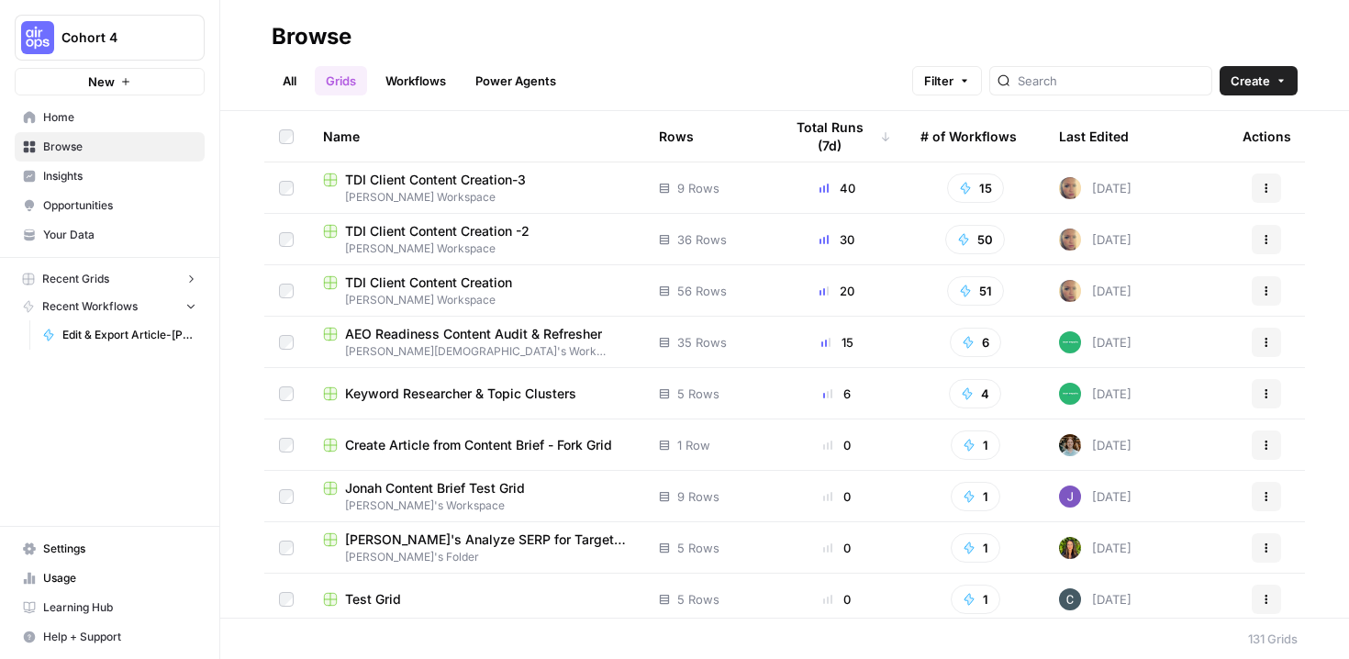
click at [473, 181] on span "TDI Client Content Creation-3" at bounding box center [435, 180] width 181 height 18
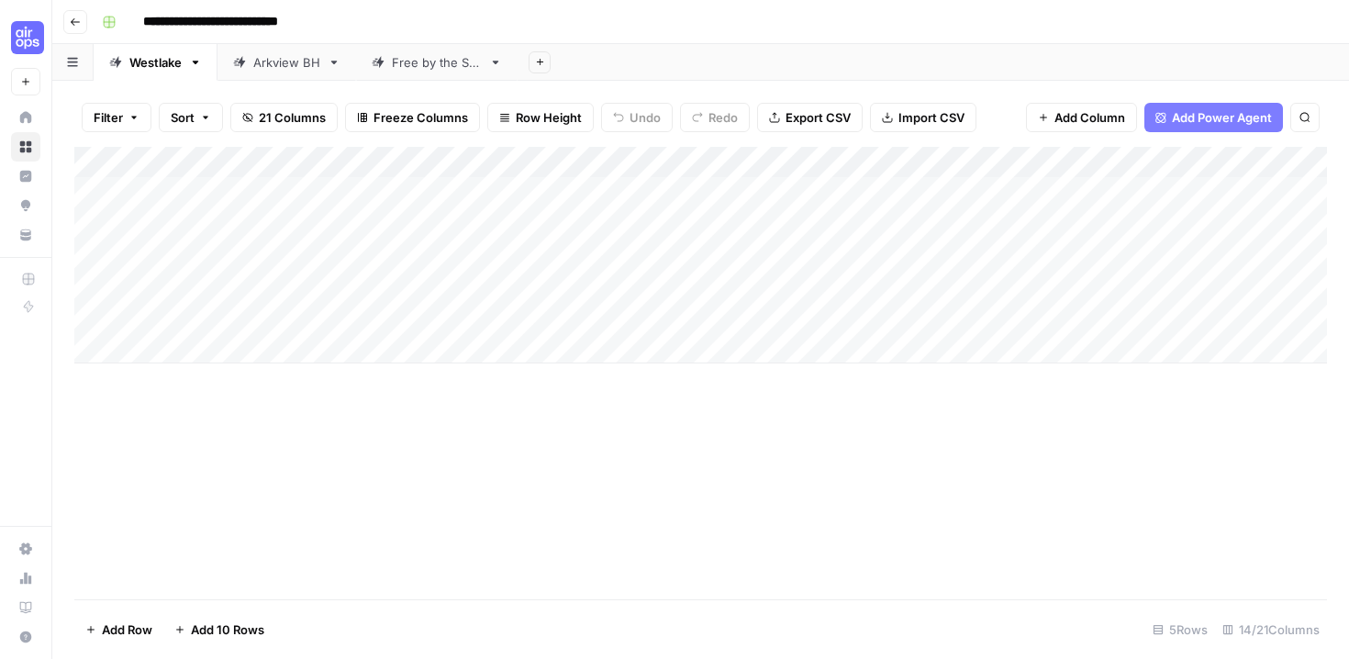
click at [73, 20] on icon "button" at bounding box center [75, 22] width 11 height 11
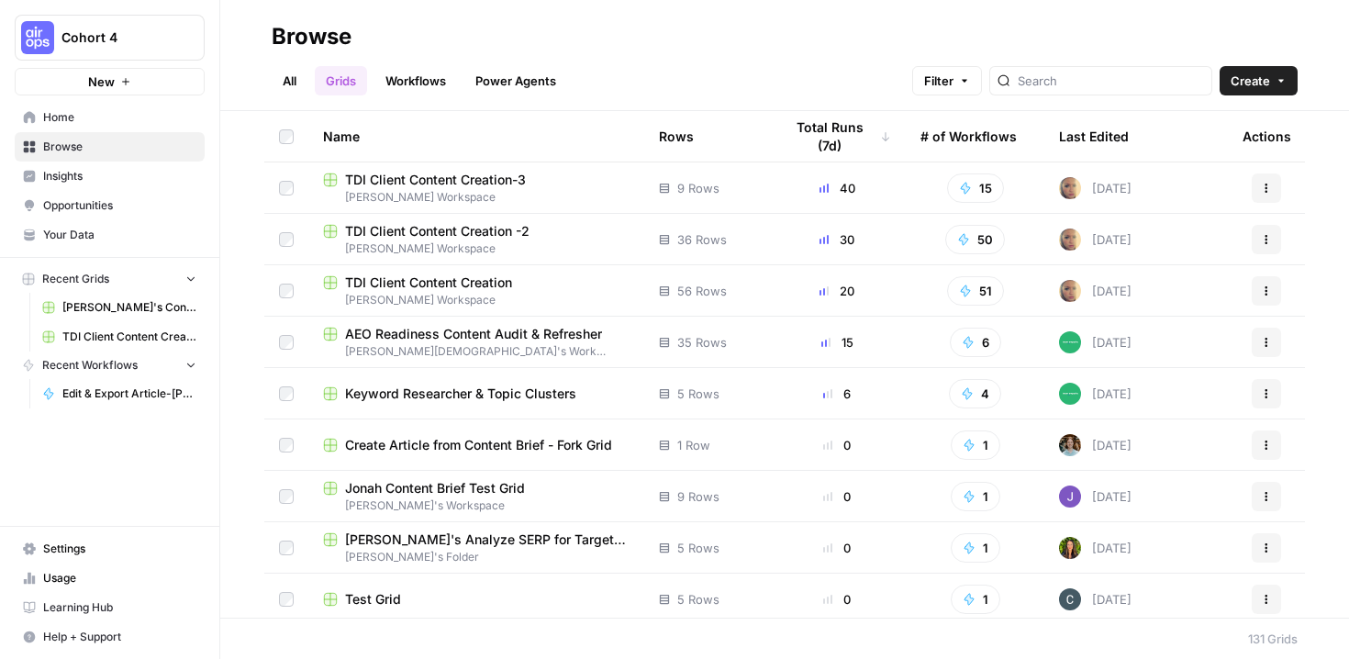
click at [437, 241] on span "Martina Flynn's Workspace" at bounding box center [476, 248] width 307 height 17
